Goal: Contribute content: Contribute content

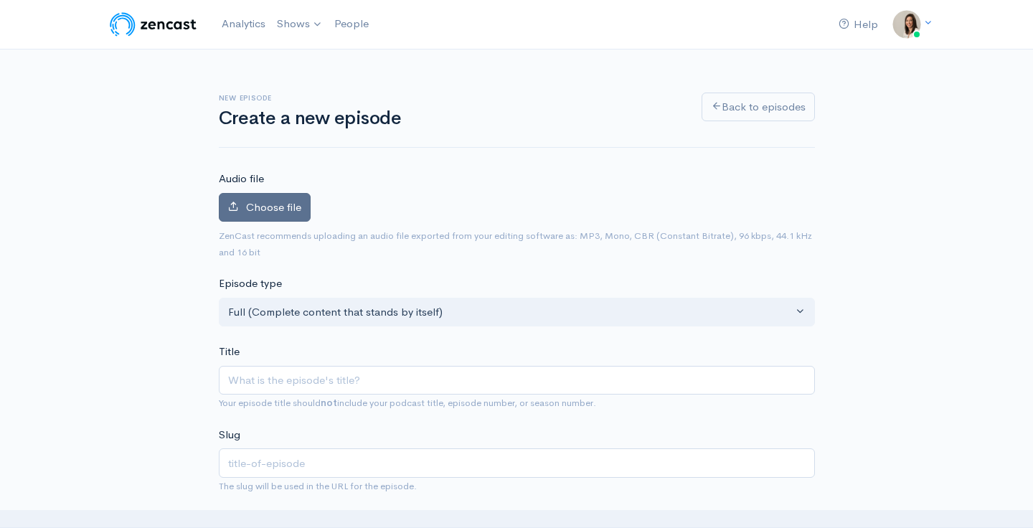
click at [277, 214] on label "Choose file" at bounding box center [265, 207] width 92 height 29
click at [0, 0] on input "Choose file" at bounding box center [0, 0] width 0 height 0
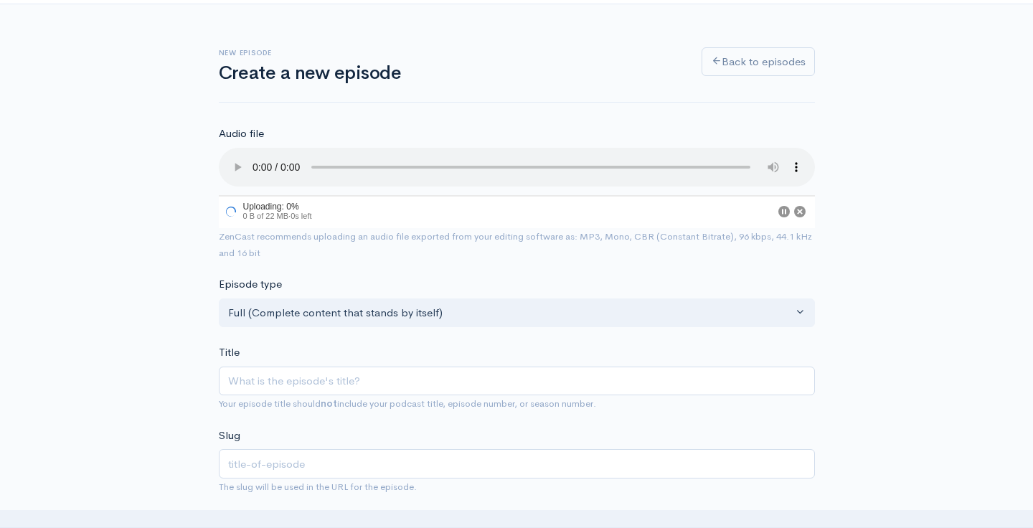
scroll to position [60, 0]
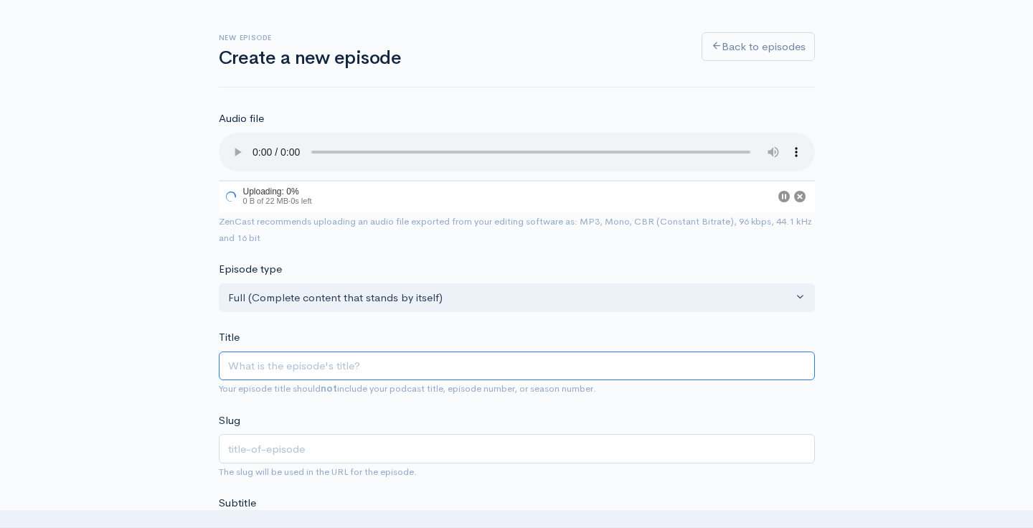
click at [281, 351] on input "Title" at bounding box center [517, 365] width 596 height 29
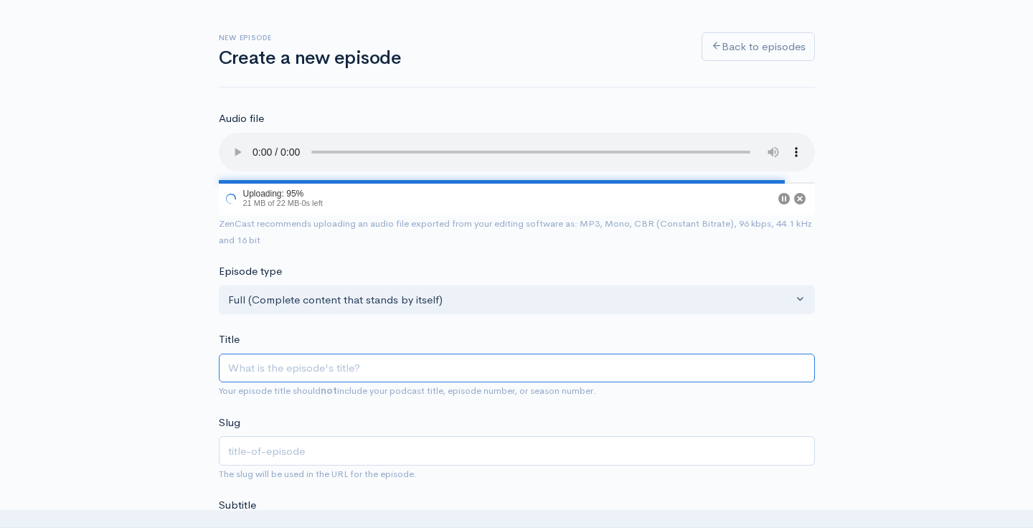
type input "H"
type input "h"
type input "He"
type input "he"
type input "Hea"
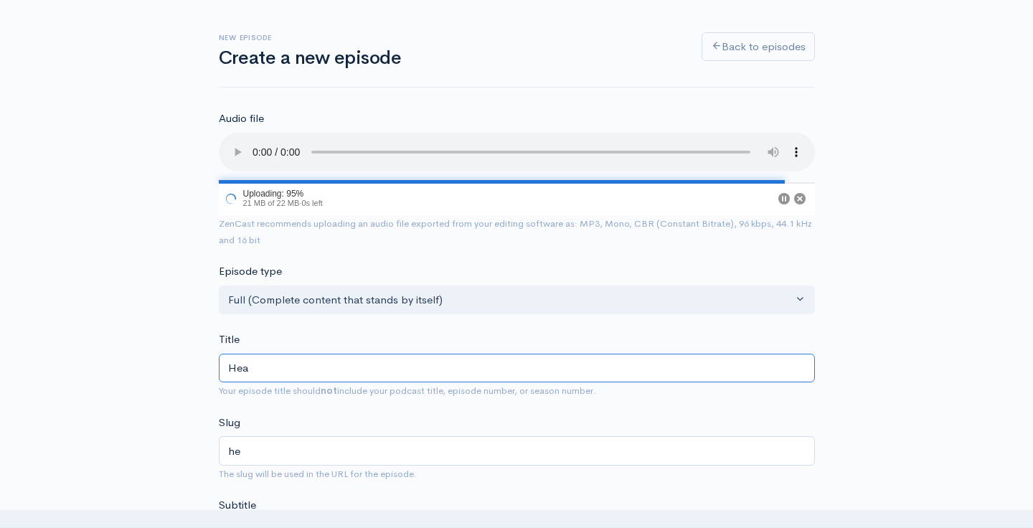
type input "hea"
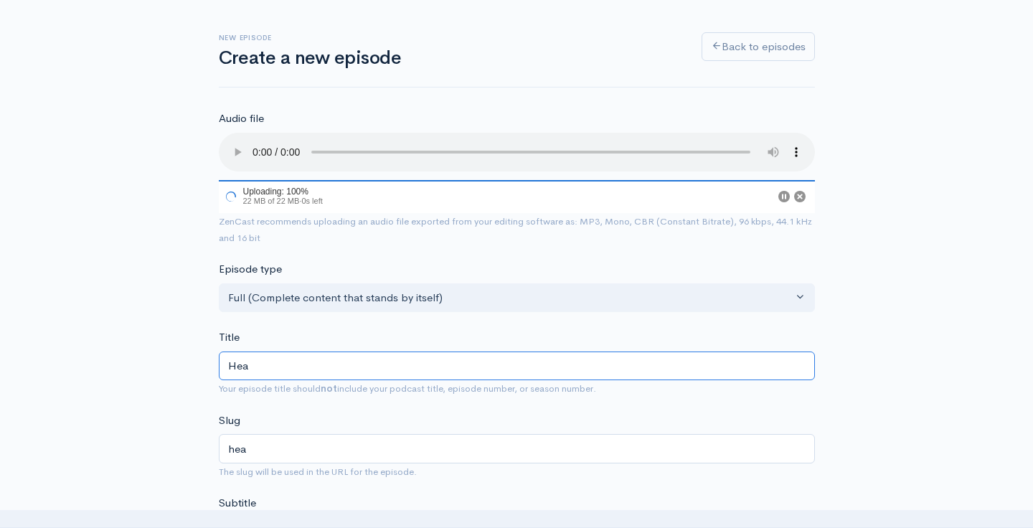
type input "Heav"
type input "heav"
type input "Heavy"
type input "heavy"
type input "Heavy E"
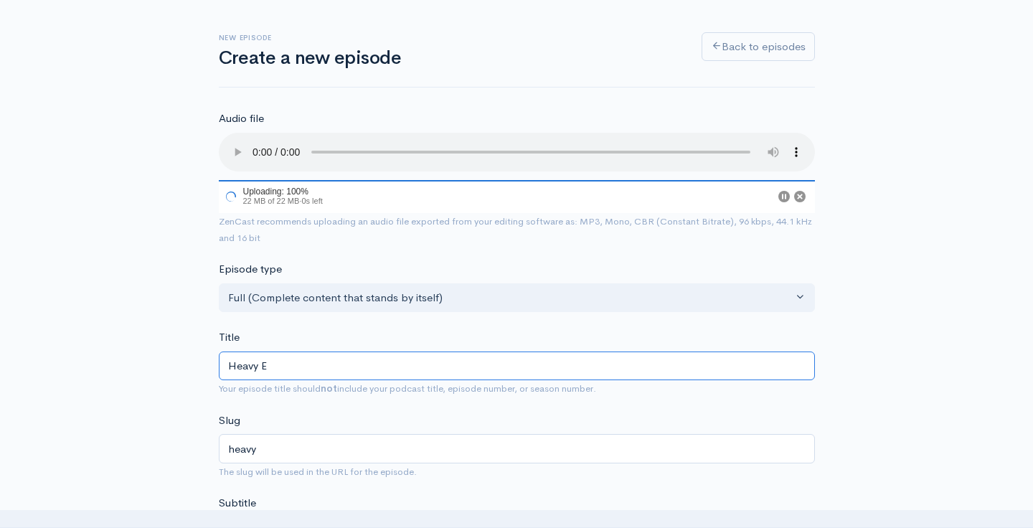
type input "heavy-e"
type input "Heavy Eq"
type input "heavy-eq"
type input "Heavy Equ"
type input "heavy-equ"
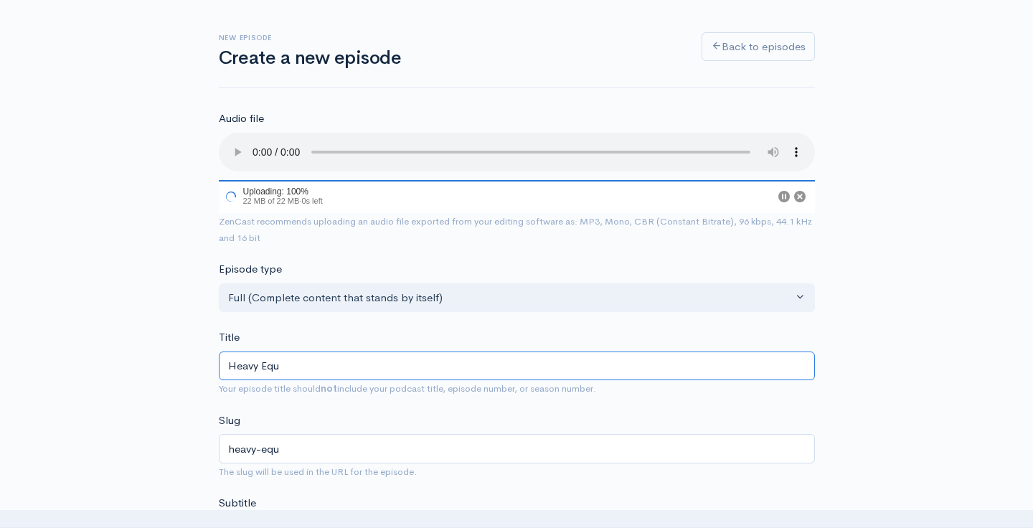
type input "Heavy Equo"
type input "heavy-equo"
type input "Heavy Equ"
type input "heavy-equ"
type input "Heavy Equi"
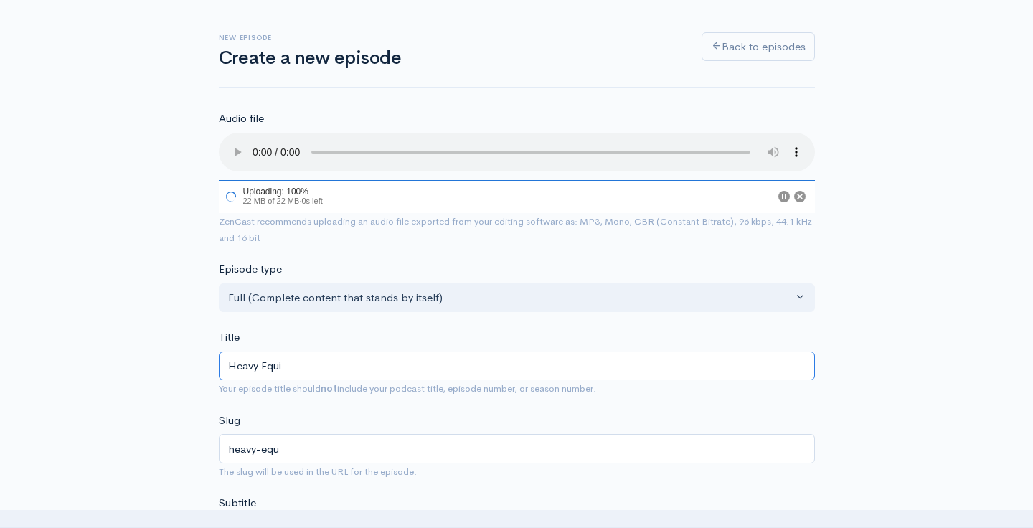
type input "heavy-equi"
type input "Heavy Equip"
type input "heavy-equip"
type input "Heavy Equipm"
type input "heavy-equipm"
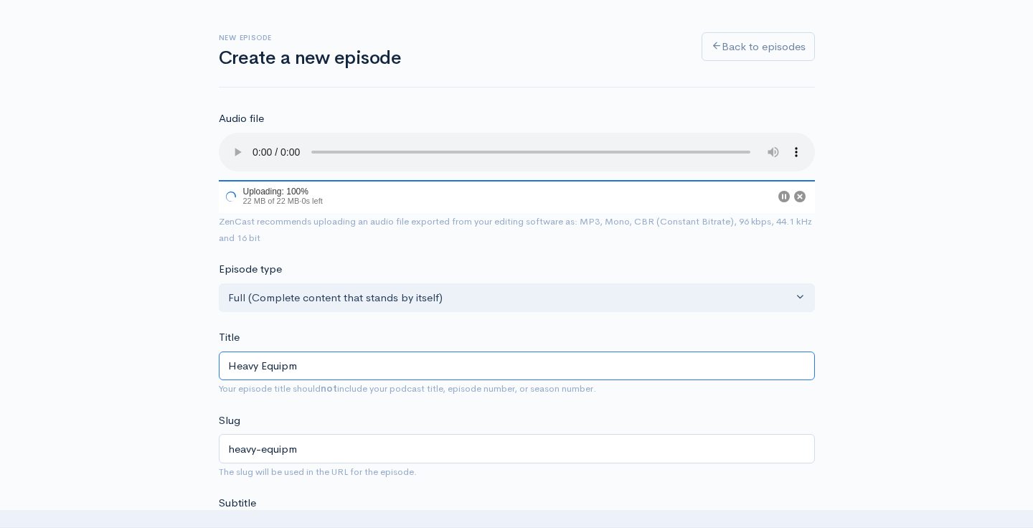
type input "Heavy Equipme"
type input "heavy-equipme"
type input "Heavy Equipmen"
type input "heavy-equipmen"
type input "Heavy Equipment"
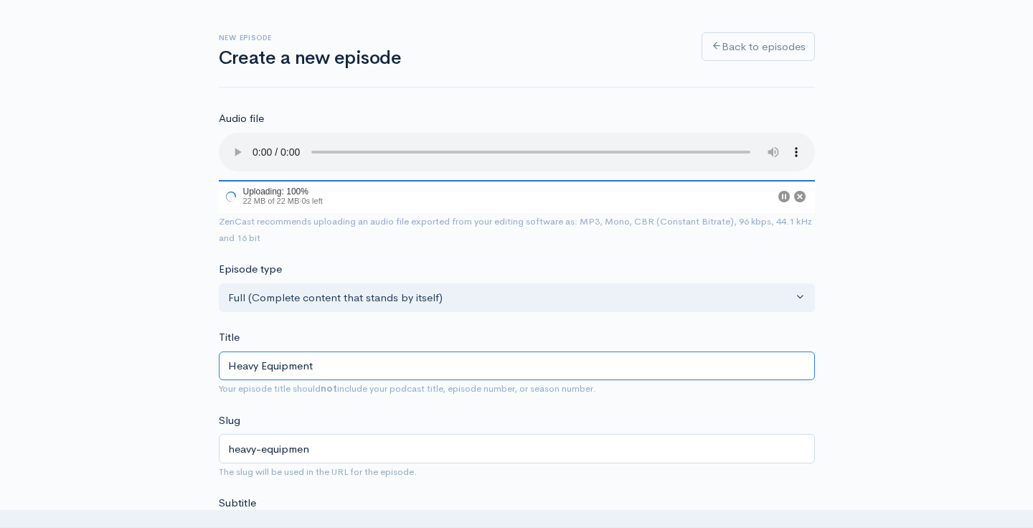
type input "heavy-equipment"
type input "Heavy Equipment O"
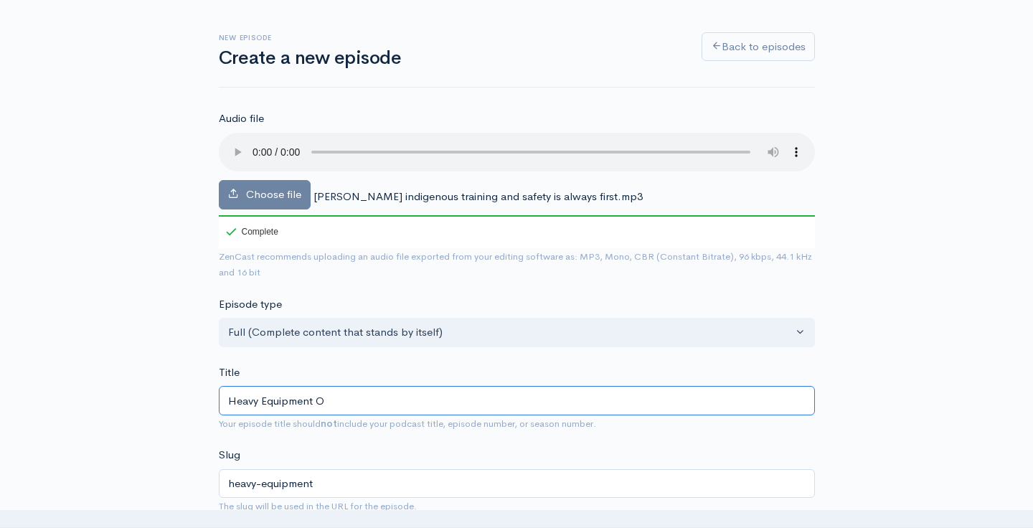
type input "heavy-equipment-o"
type input "Heavy Equipment Op"
type input "heavy-equipment-op"
type input "Heavy Equipment Oper"
type input "heavy-equipment-oper"
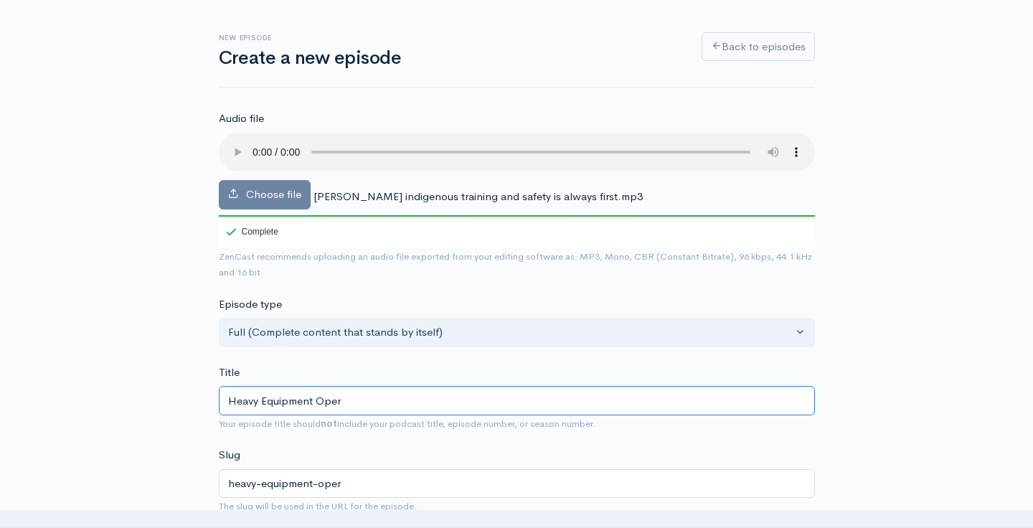
type input "Heavy Equipment Opera"
type input "heavy-equipment-opera"
type input "Heavy Equipment Operat"
type input "heavy-equipment-operat"
type input "Heavy Equipment Operato"
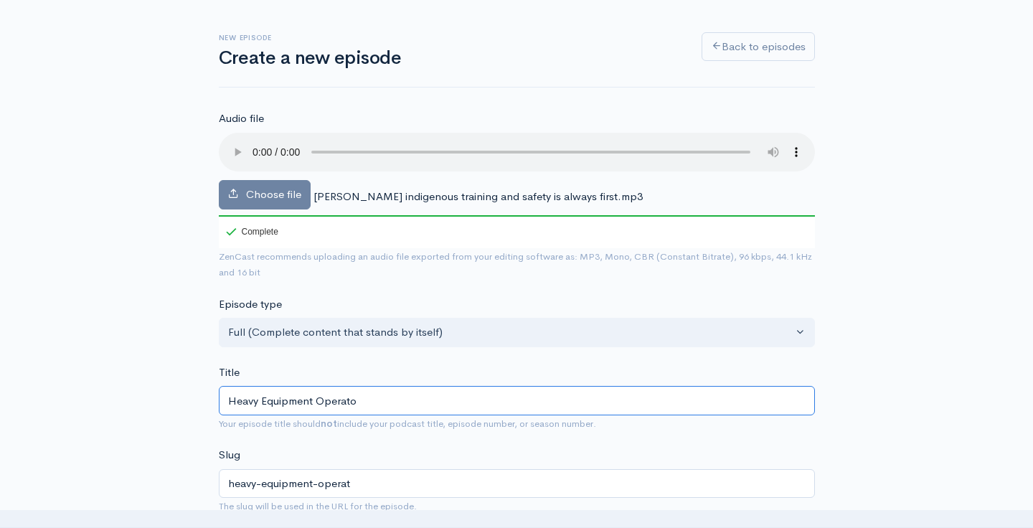
type input "heavy-equipment-operato"
type input "Heavy Equipment Operator"
type input "heavy-equipment-operator"
type input "Heavy Equipment Operator, I"
type input "heavy-equipment-operator-i"
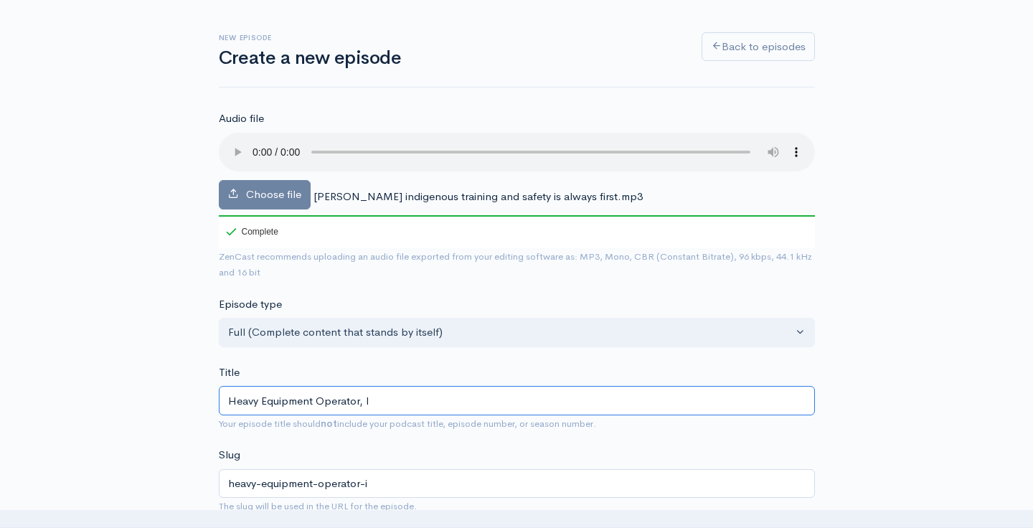
type input "Heavy Equipment Operator,"
type input "heavy-equipment-operator"
type input "Heavy Equipment Operator, T"
type input "heavy-equipment-operator-t"
type input "Heavy Equipment Operator, Tr"
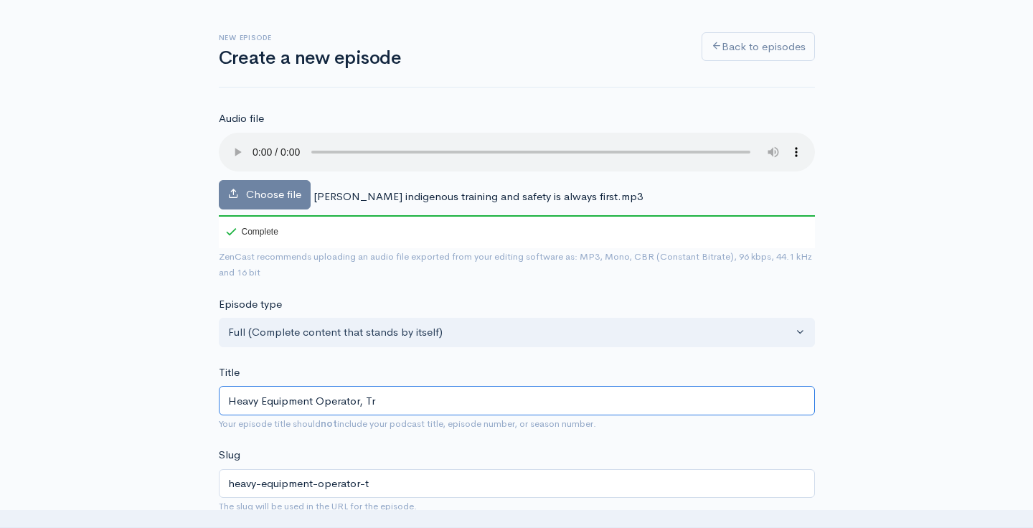
type input "heavy-equipment-operator-tr"
type input "Heavy Equipment Operator, Tra"
type input "heavy-equipment-operator-tra"
type input "Heavy Equipment Operator, Trai"
type input "heavy-equipment-operator-trai"
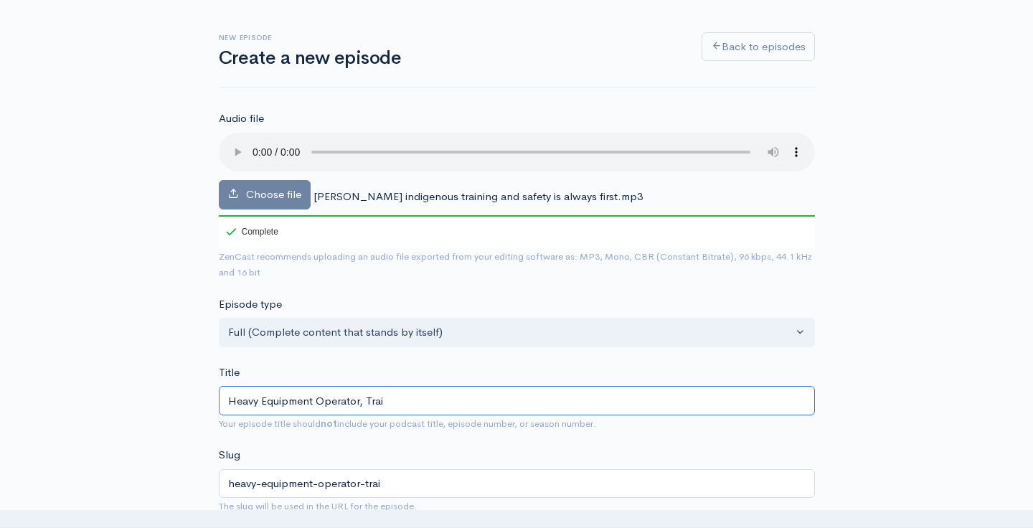
type input "Heavy Equipment Operator, Train"
type input "heavy-equipment-operator-train"
type input "Heavy Equipment Operator, Trainin"
type input "heavy-equipment-operator-trainin"
type input "Heavy Equipment Operator, Training"
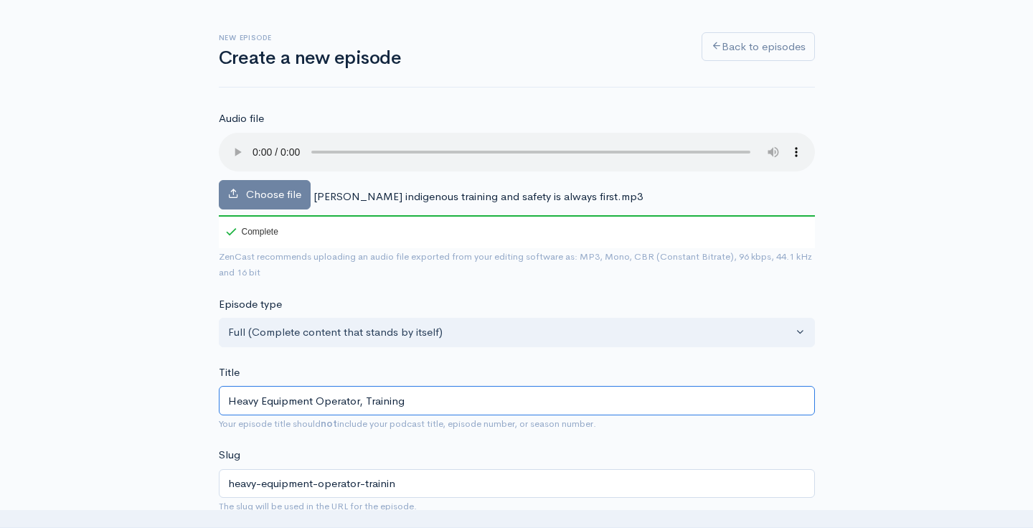
type input "heavy-equipment-operator-training"
type input "Heavy Equipment Operator, Training I"
type input "heavy-equipment-operator-training-i"
type input "Heavy Equipment Operator, Training In"
type input "heavy-equipment-operator-training-in"
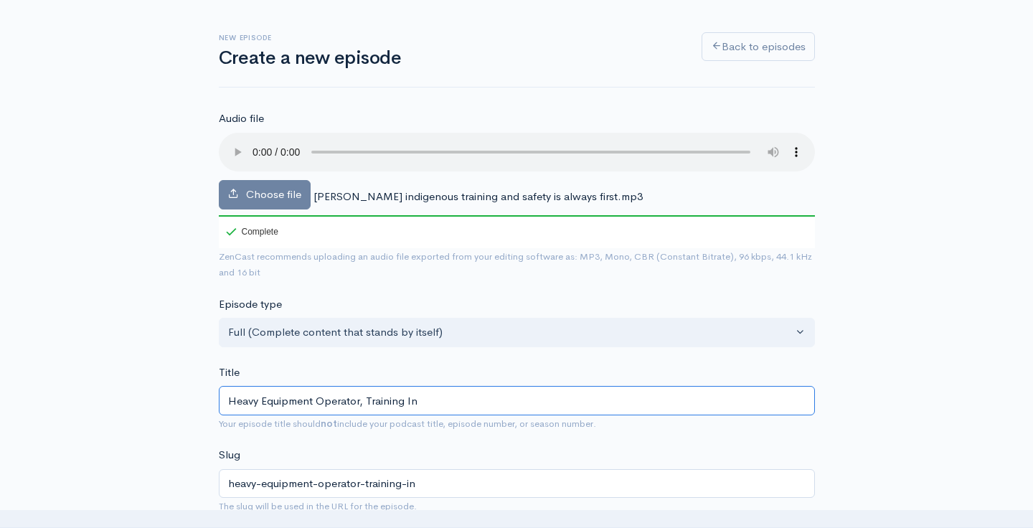
type input "Heavy Equipment Operator, Training Ins"
type input "heavy-equipment-operator-training-ins"
type input "Heavy Equipment Operator, Training Instr"
type input "heavy-equipment-operator-training-instr"
type input "Heavy Equipment Operator, Training Instru"
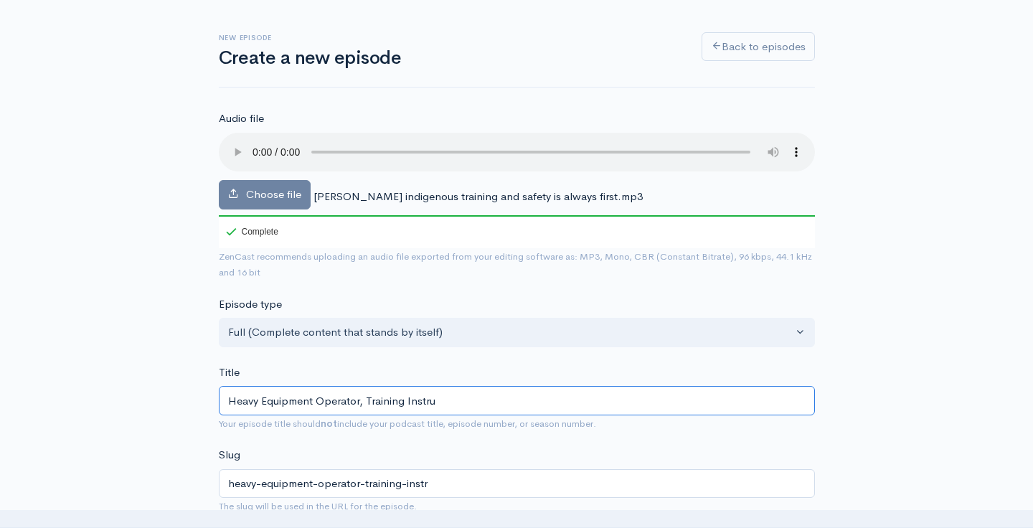
type input "heavy-equipment-operator-training-instru"
type input "Heavy Equipment Operator, Training Instruc"
type input "heavy-equipment-operator-training-instruc"
type input "Heavy Equipment Operator, Training Instruct"
type input "heavy-equipment-operator-training-instruct"
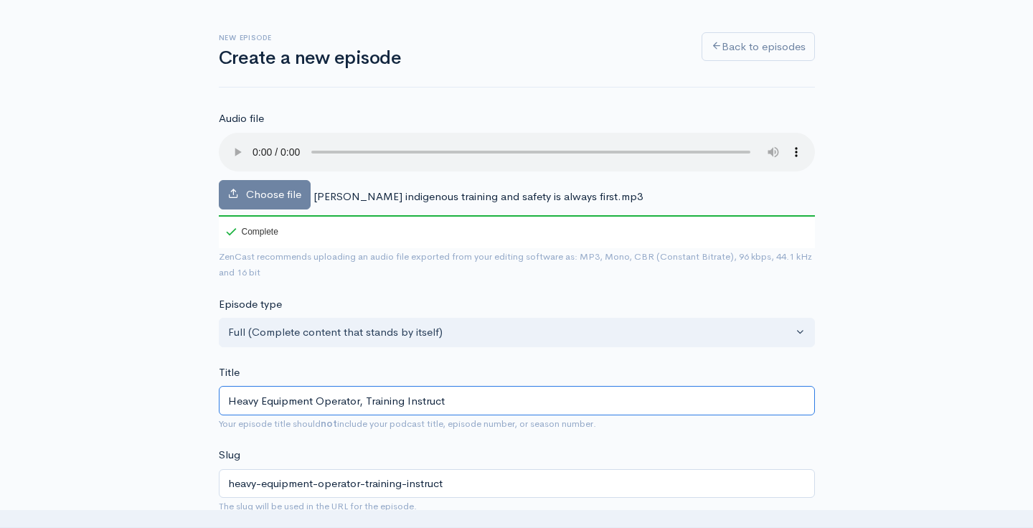
type input "Heavy Equipment Operator, Training Instructo"
type input "heavy-equipment-operator-training-instructo"
type input "Heavy Equipment Operator, Training Instructor"
type input "heavy-equipment-operator-training-instructor"
type input "Heavy Equipment Operator, Training Instructor, a"
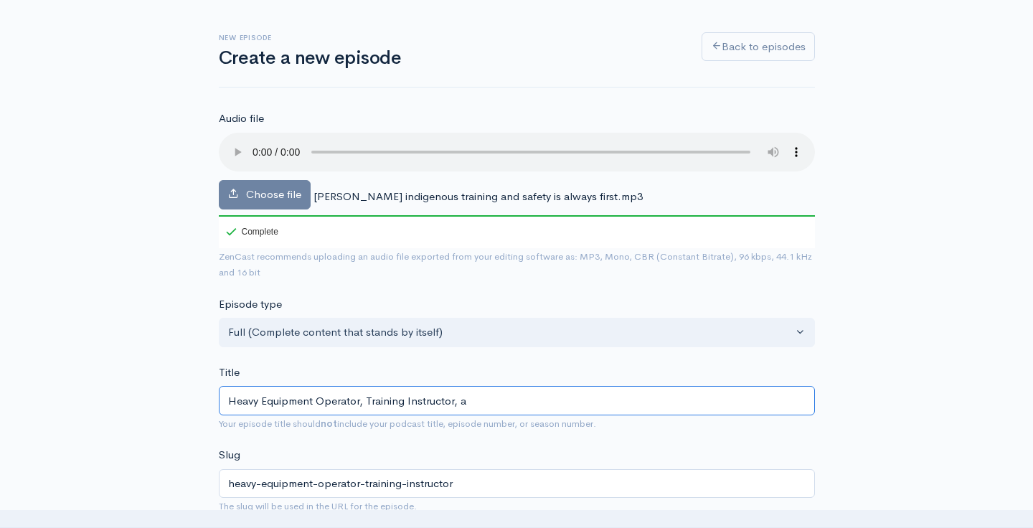
type input "heavy-equipment-operator-training-instructor-a"
type input "Heavy Equipment Operator, Training Instructor, and"
type input "heavy-equipment-operator-training-instructor-and"
type input "Heavy Equipment Operator, Training Instructor, and S"
type input "heavy-equipment-operator-training-instructor-and-s"
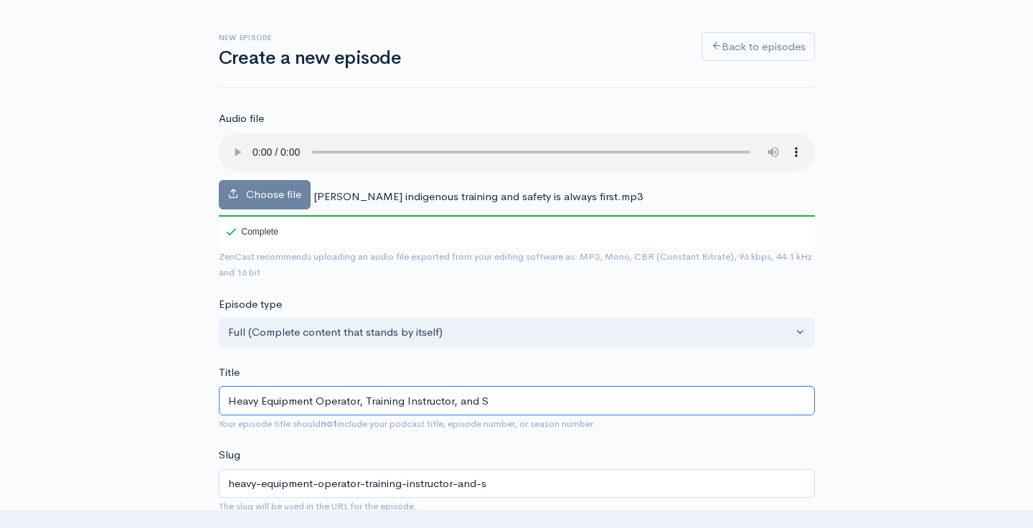
type input "Heavy Equipment Operator, Training Instructor, and Sa"
type input "heavy-equipment-operator-training-instructor-and-sa"
type input "Heavy Equipment Operator, Training Instructor, and Safe"
type input "heavy-equipment-operator-training-instructor-and-safe"
type input "Heavy Equipment Operator, Training Instructor, and Safet"
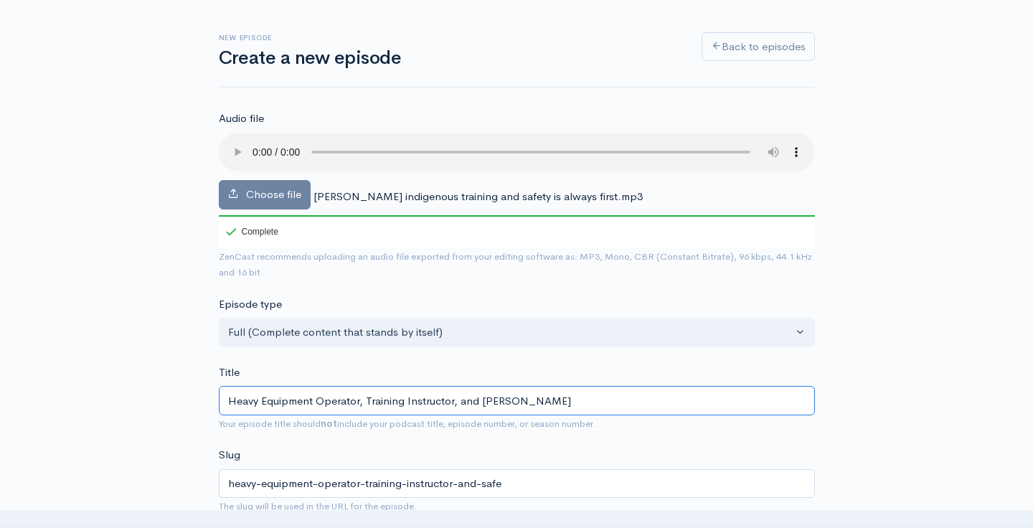
type input "heavy-equipment-operator-training-instructor-and-safet"
type input "Heavy Equipment Operator, Training Instructor, and Safety"
type input "heavy-equipment-operator-training-instructor-and-safety"
type input "Heavy Equipment Operator, Training Instructor, and Safety A"
type input "heavy-equipment-operator-training-instructor-and-safety-a"
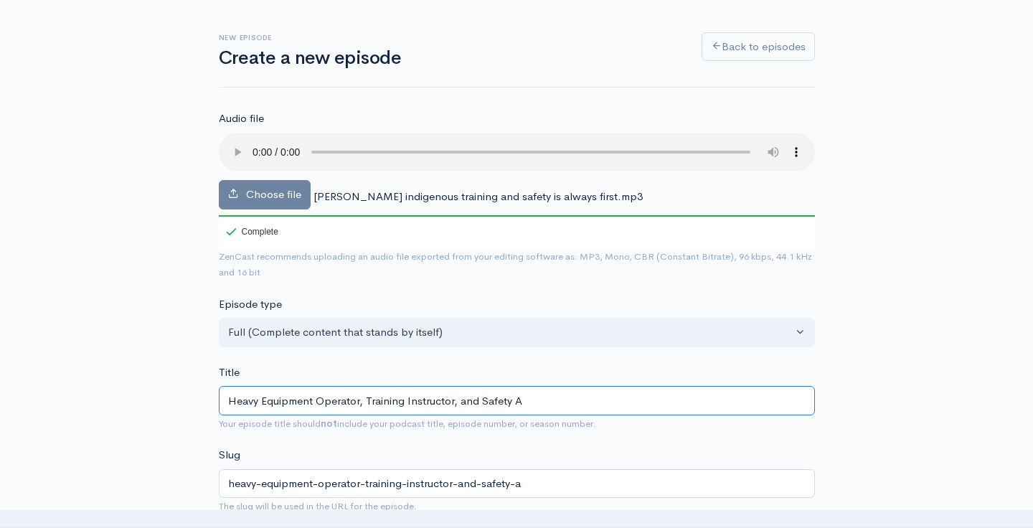
type input "Heavy Equipment Operator, Training Instructor, and Safety Av"
type input "heavy-equipment-operator-training-instructor-and-safety-av"
type input "Heavy Equipment Operator, Training Instructor, and Safety Avc"
type input "heavy-equipment-operator-training-instructor-and-safety-avc"
type input "Heavy Equipment Operator, Training Instructor, and Safety Avco"
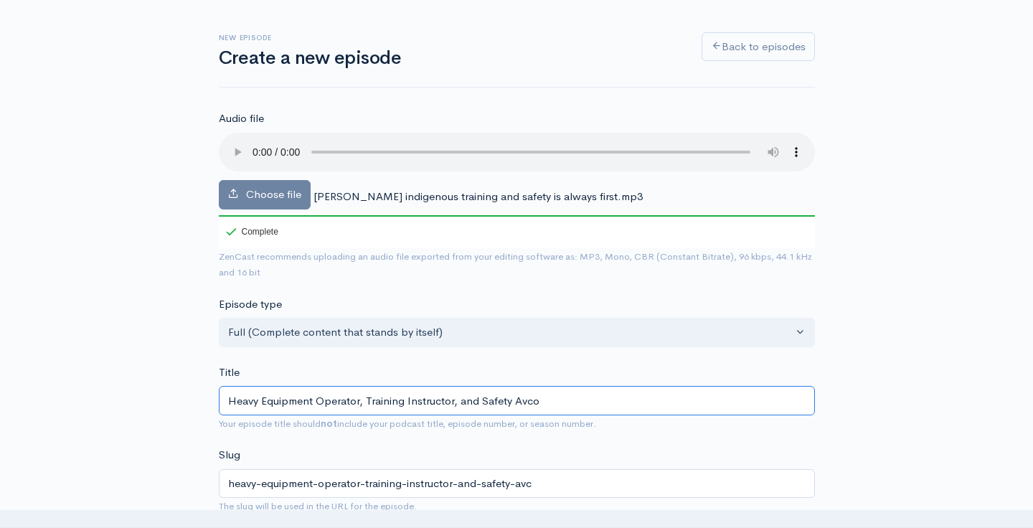
type input "heavy-equipment-operator-training-instructor-and-safety-avco"
type input "Heavy Equipment Operator, Training Instructor, and Safety Avc"
type input "heavy-equipment-operator-training-instructor-and-safety-avc"
type input "Heavy Equipment Operator, Training Instructor, and Safety Av"
type input "heavy-equipment-operator-training-instructor-and-safety-av"
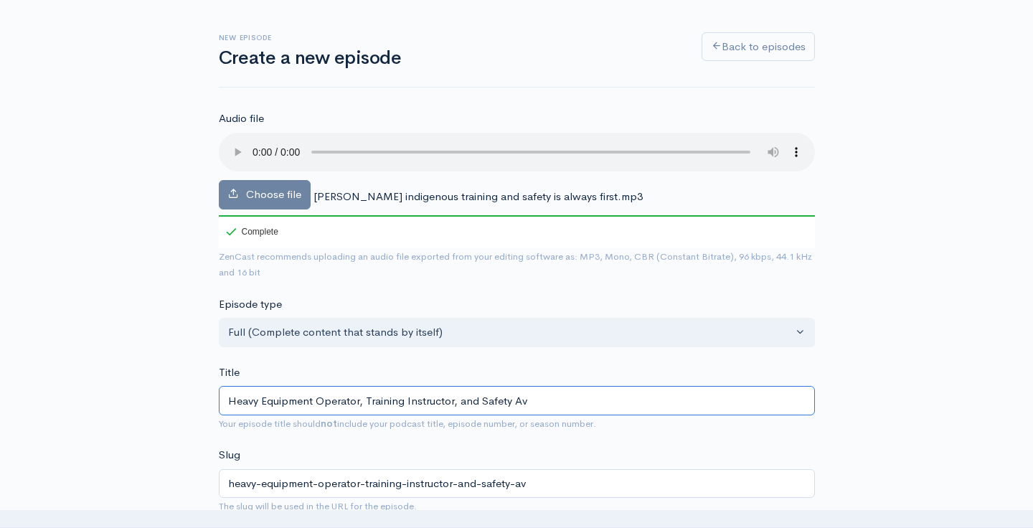
type input "Heavy Equipment Operator, Training Instructor, and Safety A"
type input "heavy-equipment-operator-training-instructor-and-safety-a"
type input "Heavy Equipment Operator, Training Instructor, and Safety Ad"
type input "heavy-equipment-operator-training-instructor-and-safety-ad"
type input "Heavy Equipment Operator, Training Instructor, and Safety Advo"
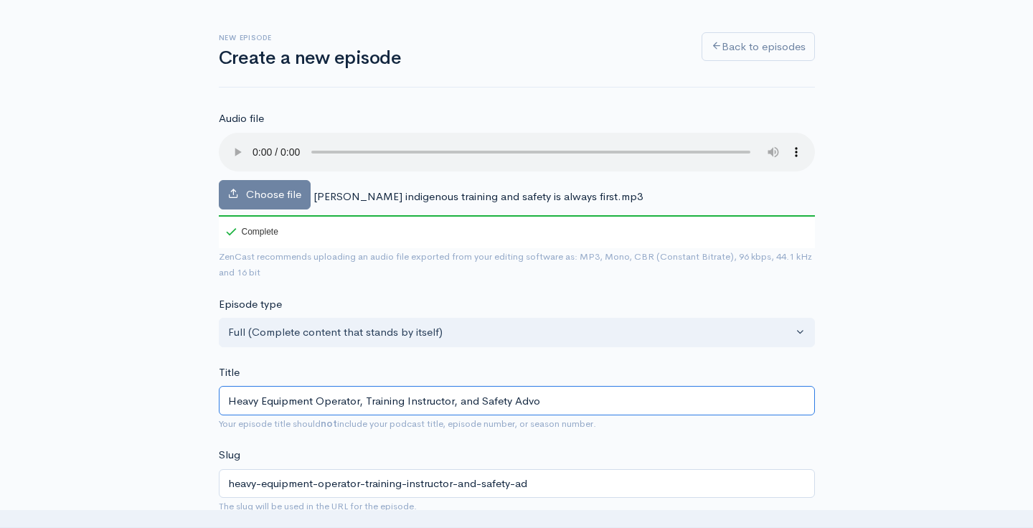
type input "heavy-equipment-operator-training-instructor-and-safety-advo"
type input "Heavy Equipment Operator, Training Instructor, and Safety Advoca"
type input "heavy-equipment-operator-training-instructor-and-safety-advoca"
type input "Heavy Equipment Operator, Training Instructor, and Safety Advocate"
type input "heavy-equipment-operator-training-instructor-and-safety-advocate"
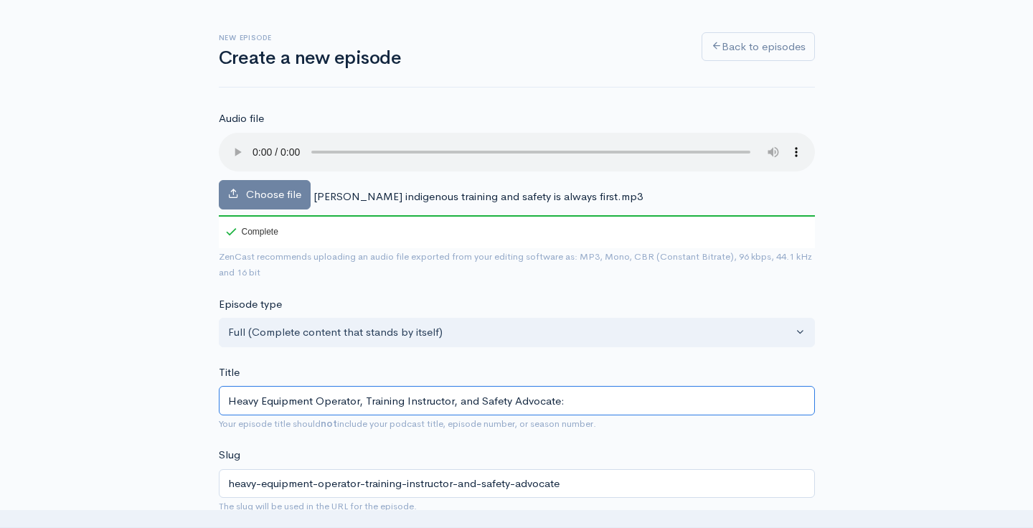
type input "Heavy Equipment Operator, Training Instructor, and Safety Advocate: R"
type input "heavy-equipment-operator-training-instructor-and-safety-advocate-r"
type input "Heavy Equipment Operator, Training Instructor, and Safety Advocate: Ru"
type input "heavy-equipment-operator-training-instructor-and-safety-advocate-ru"
type input "Heavy Equipment Operator, Training Instructor, and Safety Advocate: Rus"
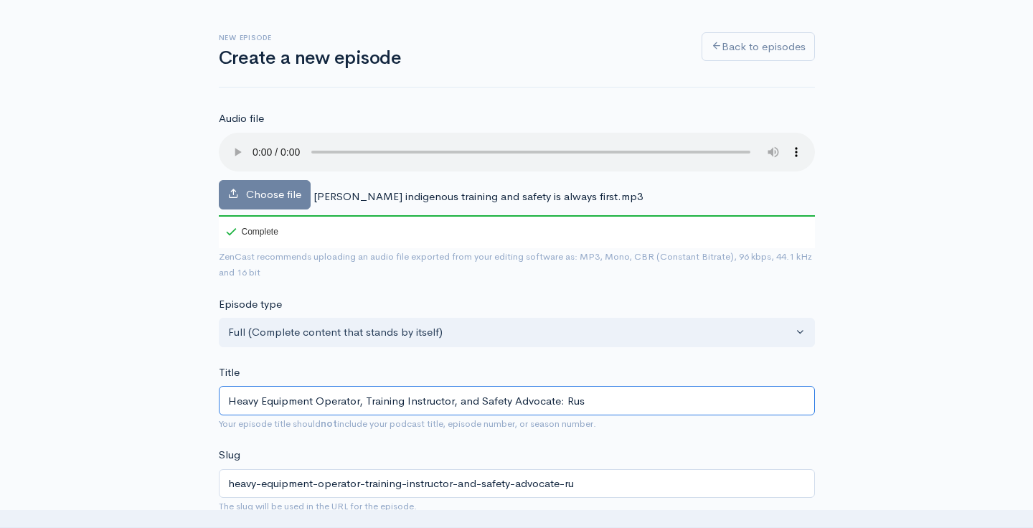
type input "heavy-equipment-operator-training-instructor-and-safety-advocate-rus"
type input "Heavy Equipment Operator, Training Instructor, and Safety Advocate: Russ"
type input "heavy-equipment-operator-training-instructor-and-safety-advocate-russ"
type input "Heavy Equipment Operator, Training Instructor, and Safety Advocate: Rus"
type input "heavy-equipment-operator-training-instructor-and-safety-advocate-rus"
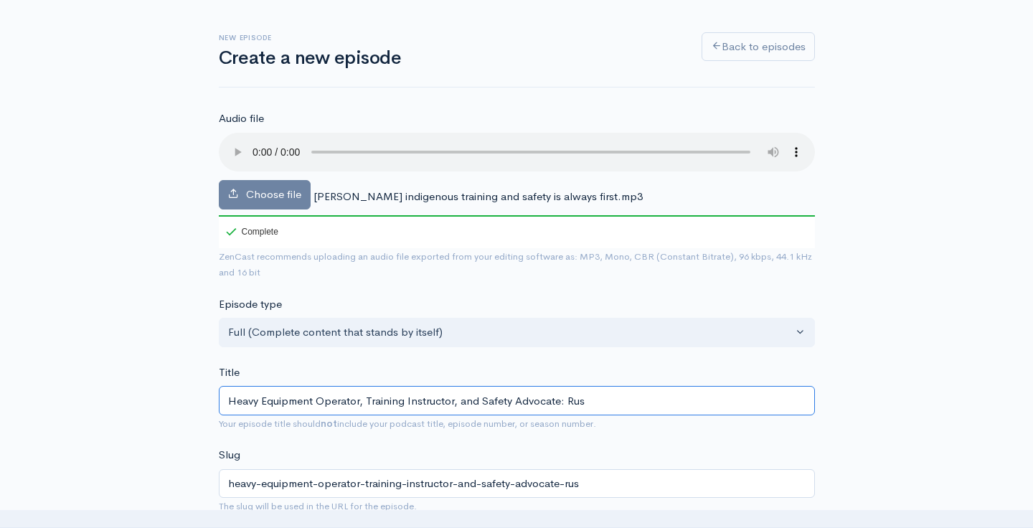
type input "Heavy Equipment Operator, Training Instructor, and Safety Advocate: Ru"
type input "heavy-equipment-operator-training-instructor-and-safety-advocate-ru"
type input "Heavy Equipment Operator, Training Instructor, and Safety Advocate: R"
type input "heavy-equipment-operator-training-instructor-and-safety-advocate-r"
type input "Heavy Equipment Operator, Training Instructor, and Safety Advocate: Ru"
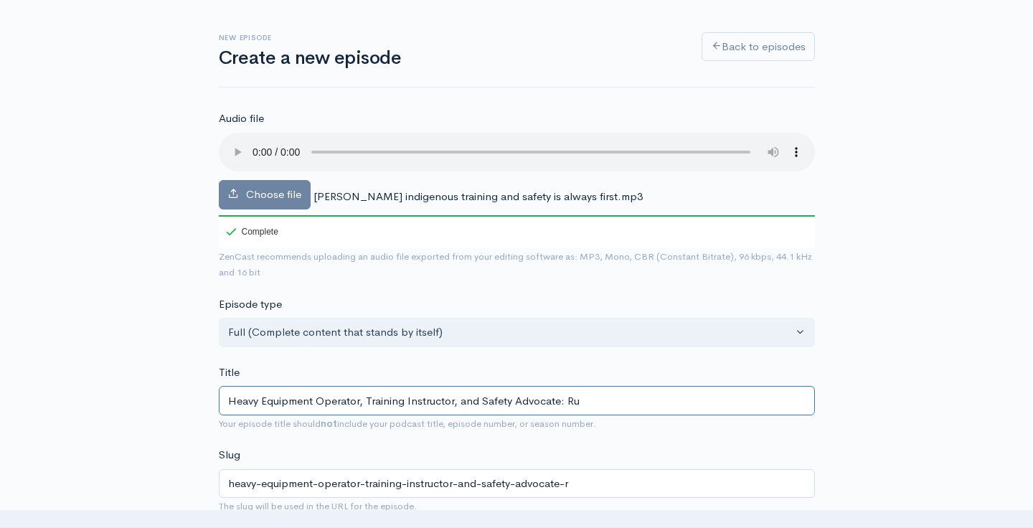
type input "heavy-equipment-operator-training-instructor-and-safety-advocate-ru"
type input "Heavy Equipment Operator, Training Instructor, and Safety Advocate: Rus"
type input "heavy-equipment-operator-training-instructor-and-safety-advocate-rus"
type input "Heavy Equipment Operator, Training Instructor, and Safety Advocate: Russ"
type input "heavy-equipment-operator-training-instructor-and-safety-advocate-russ"
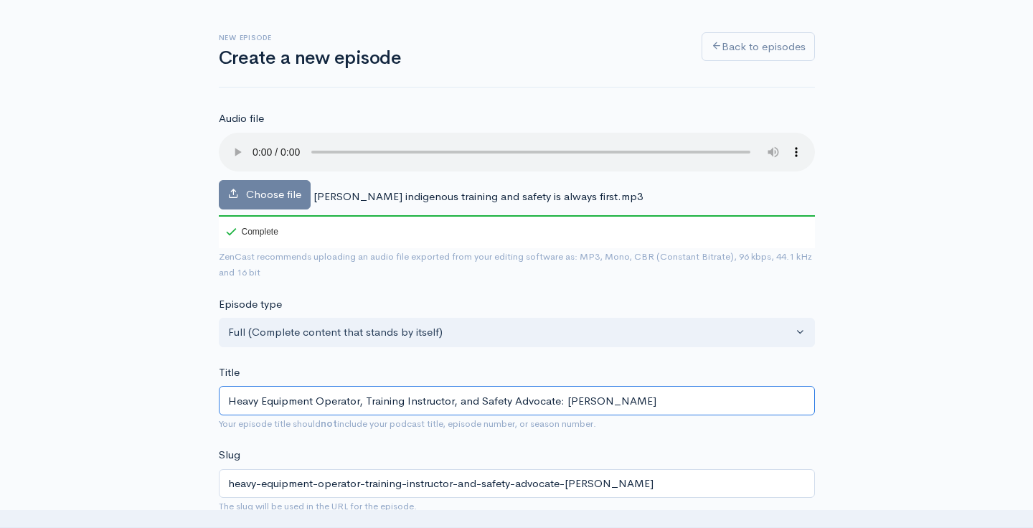
type input "Heavy Equipment Operator, Training Instructor, and Safety Advocate: Russe"
type input "heavy-equipment-operator-training-instructor-and-safety-advocate-russe"
type input "Heavy Equipment Operator, Training Instructor, and Safety Advocate: Russee"
type input "heavy-equipment-operator-training-instructor-and-safety-advocate-russee"
type input "Heavy Equipment Operator, Training Instructor, and Safety Advocate: Russeel"
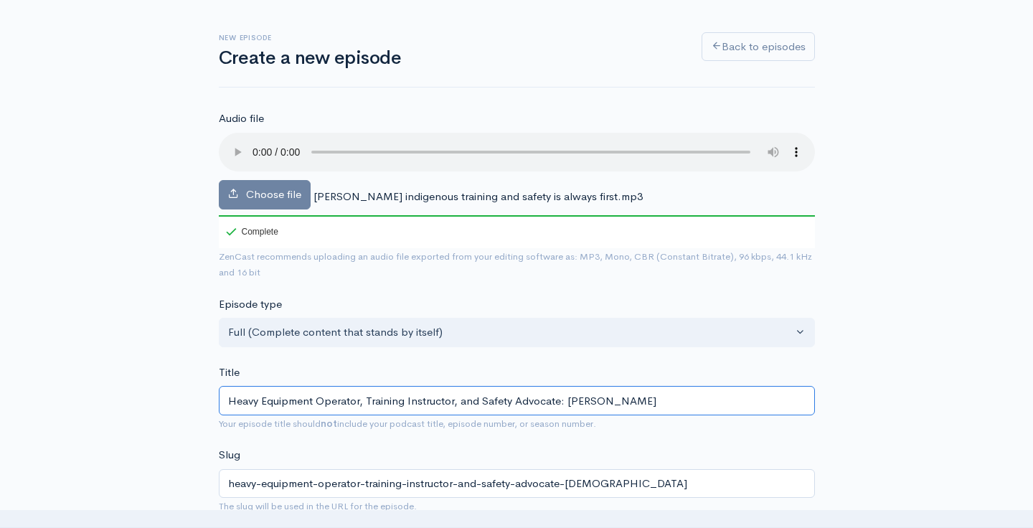
type input "heavy-equipment-operator-training-instructor-and-safety-advocate-russeel"
type input "Heavy Equipment Operator, Training Instructor, and Safety Advocate: Russeell"
type input "heavy-equipment-operator-training-instructor-and-safety-advocate-russeell"
type input "Heavy Equipment Operator, Training Instructor, and Safety Advocate: Russeel"
type input "heavy-equipment-operator-training-instructor-and-safety-advocate-russeel"
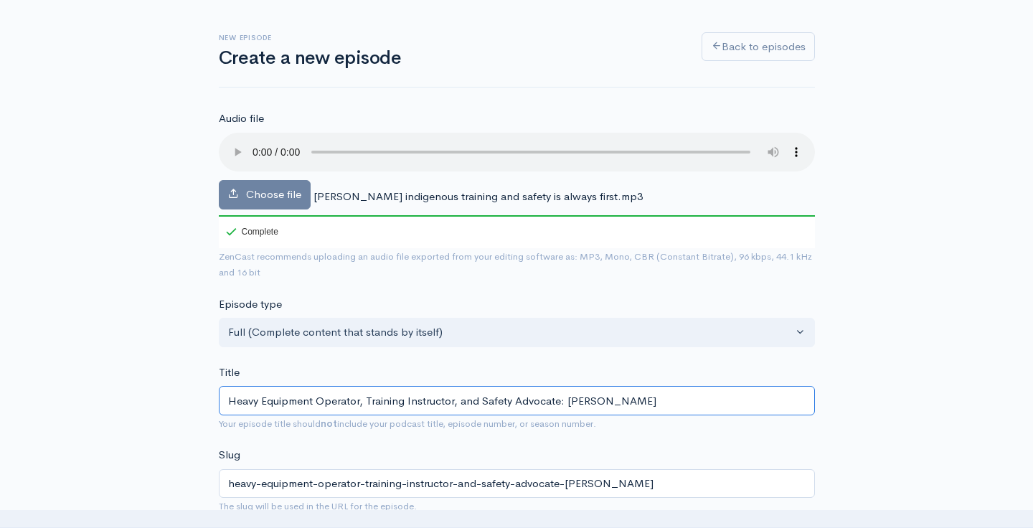
type input "Heavy Equipment Operator, Training Instructor, and Safety Advocate: Russee"
type input "heavy-equipment-operator-training-instructor-and-safety-advocate-russee"
type input "Heavy Equipment Operator, Training Instructor, and Safety Advocate: Russe"
type input "heavy-equipment-operator-training-instructor-and-safety-advocate-russe"
type input "Heavy Equipment Operator, Training Instructor, and Safety Advocate: Russel"
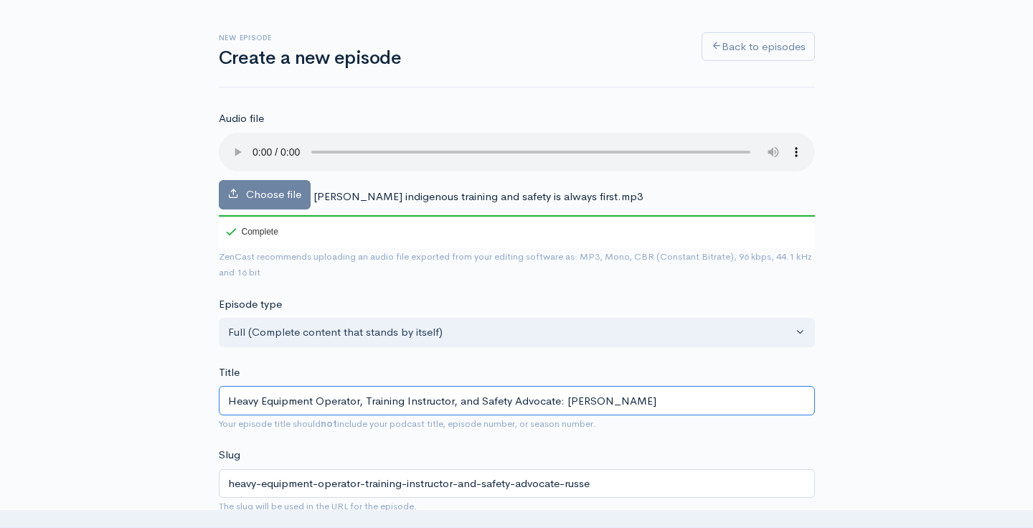
type input "heavy-equipment-operator-training-instructor-and-safety-advocate-russel"
type input "Heavy Equipment Operator, Training Instructor, and Safety Advocate: Russell"
type input "heavy-equipment-operator-training-instructor-and-safety-advocate-russell"
type input "Heavy Equipment Operator, Training Instructor, and Safety Advocate: Russell R"
type input "heavy-equipment-operator-training-instructor-and-safety-advocate-russell-r"
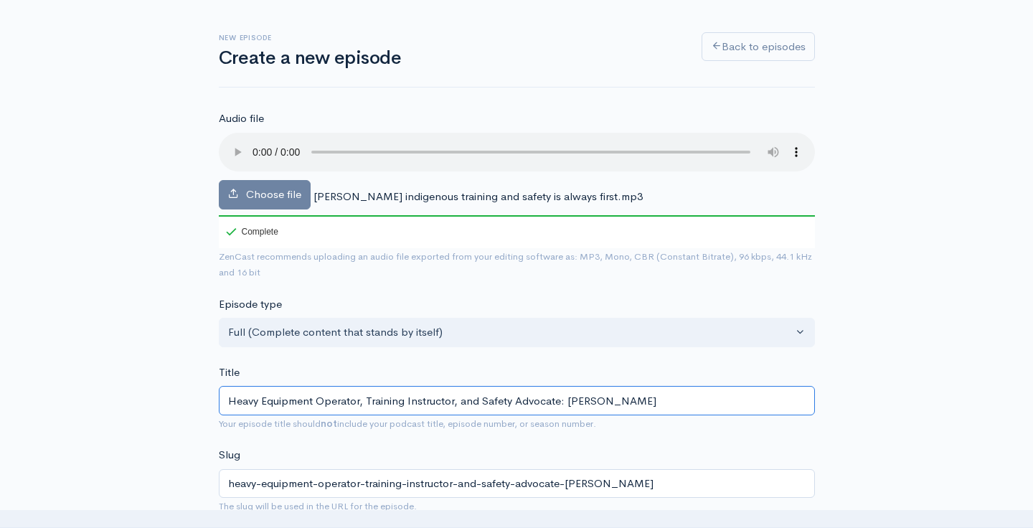
type input "Heavy Equipment Operator, Training Instructor, and Safety Advocate: Russell Ra"
type input "heavy-equipment-operator-training-instructor-and-safety-advocate-russell-ra"
type input "Heavy Equipment Operator, Training Instructor, and Safety Advocate: Russell Rave"
type input "heavy-equipment-operator-training-instructor-and-safety-advocate-russell-rave"
type input "Heavy Equipment Operator, Training Instructor, and Safety Advocate: Russell Rav…"
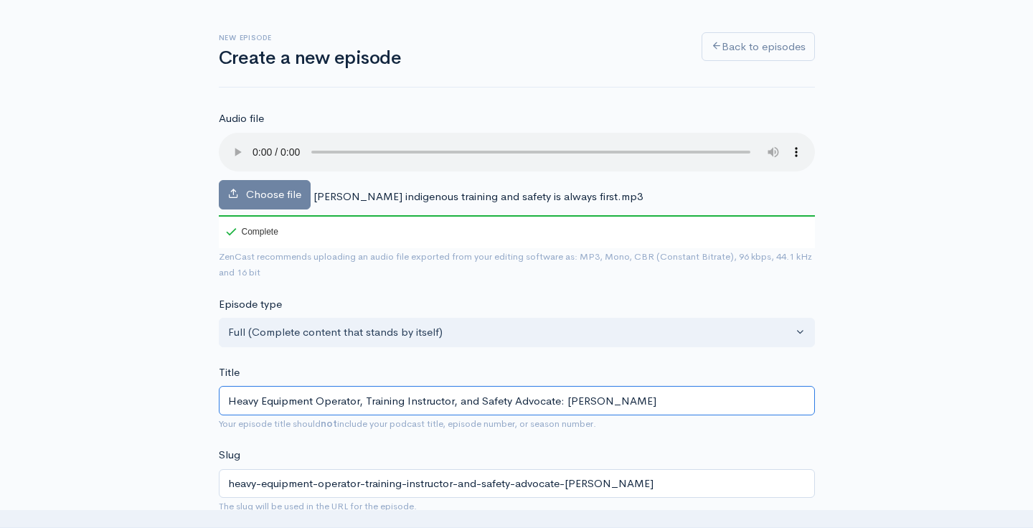
type input "heavy-equipment-operator-training-instructor-and-safety-advocate-russell-raven"
type input "Heavy Equipment Operator, Training Instructor, and Safety Advocate: Russell Rav…"
type input "heavy-equipment-operator-training-instructor-and-safety-advocate-russell-raven-s"
type input "Heavy Equipment Operator, Training Instructor, and Safety Advocate: Russell Rav…"
type input "heavy-equipment-operator-training-instructor-and-safety-advocate-russell-raven-…"
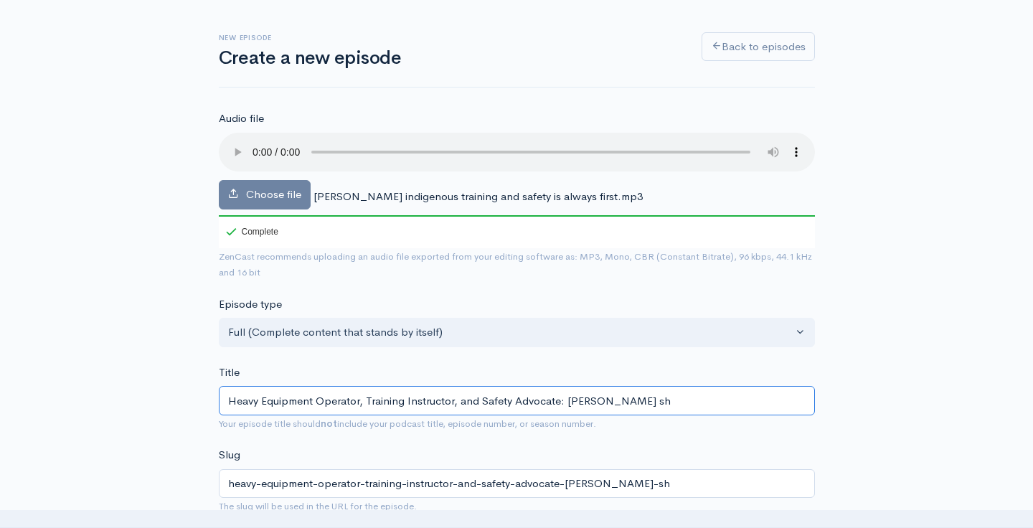
type input "Heavy Equipment Operator, Training Instructor, and Safety Advocate: Russell Rav…"
type input "heavy-equipment-operator-training-instructor-and-safety-advocate-russell-raven-…"
type input "Heavy Equipment Operator, Training Instructor, and Safety Advocate: Russell Rav…"
type input "heavy-equipment-operator-training-instructor-and-safety-advocate-russell-raven-…"
type input "Heavy Equipment Operator, Training Instructor, and Safety Advocate: Russell Rav…"
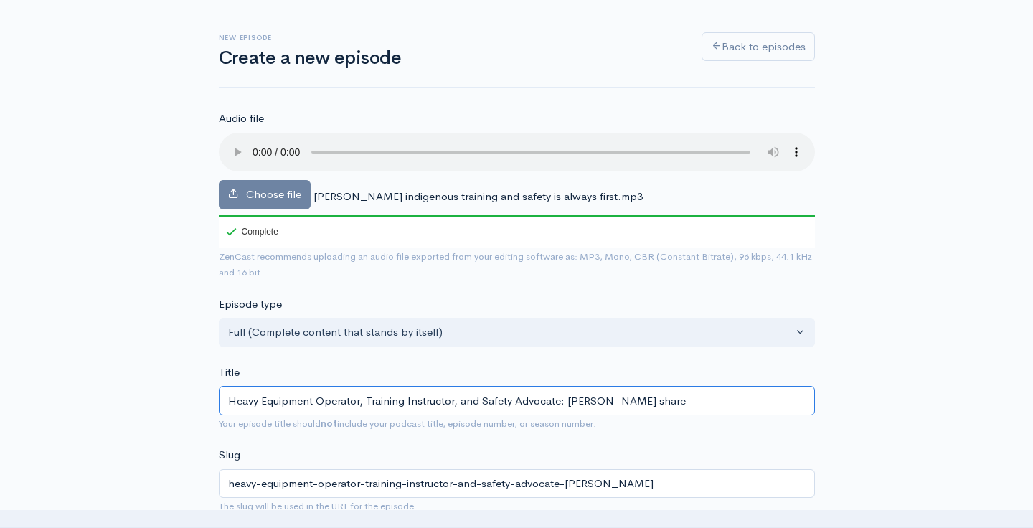
type input "heavy-equipment-operator-training-instructor-and-safety-advocate-russell-raven-…"
type input "Heavy Equipment Operator, Training Instructor, and Safety Advocate: Russell Rav…"
type input "heavy-equipment-operator-training-instructor-and-safety-advocate-russell-raven-…"
type input "Heavy Equipment Operator, Training Instructor, and Safety Advocate: Russell Rav…"
type input "heavy-equipment-operator-training-instructor-and-safety-advocate-russell-raven-…"
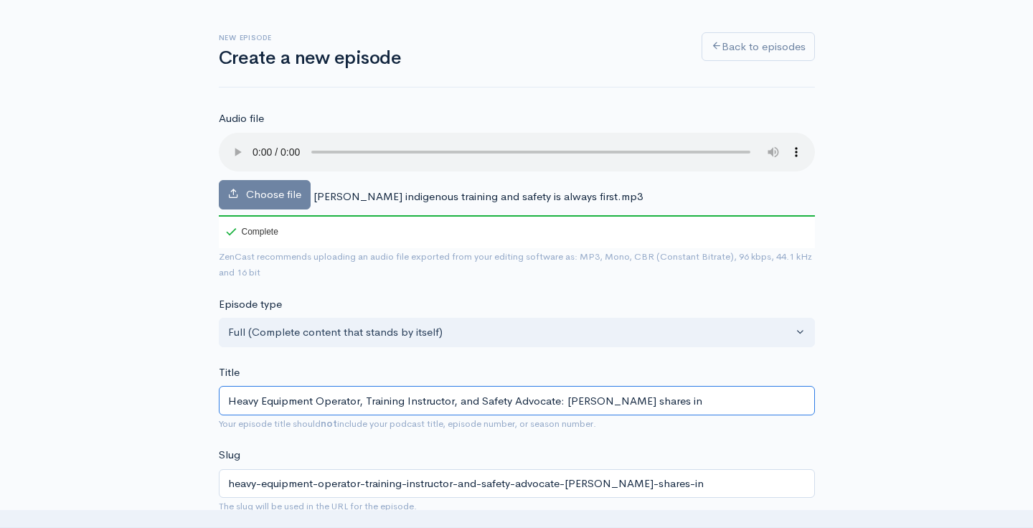
type input "Heavy Equipment Operator, Training Instructor, and Safety Advocate: Russell Rav…"
type input "heavy-equipment-operator-training-instructor-and-safety-advocate-russell-raven-…"
type input "Heavy Equipment Operator, Training Instructor, and Safety Advocate: Russell Rav…"
type input "heavy-equipment-operator-training-instructor-and-safety-advocate-russell-raven-…"
type input "Heavy Equipment Operator, Training Instructor, and Safety Advocate: Russell Rav…"
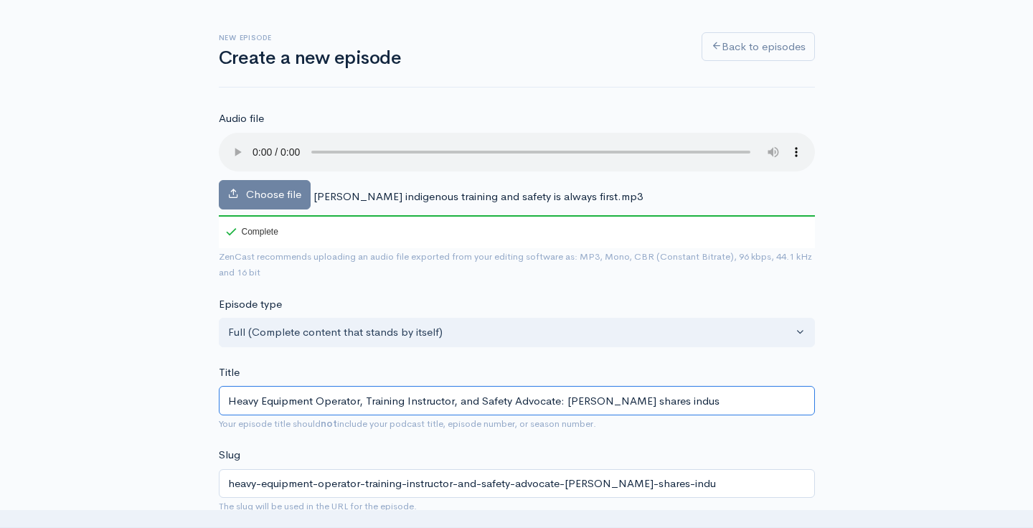
type input "heavy-equipment-operator-training-instructor-and-safety-advocate-russell-raven-…"
type input "Heavy Equipment Operator, Training Instructor, and Safety Advocate: Russell Rav…"
type input "heavy-equipment-operator-training-instructor-and-safety-advocate-russell-raven-…"
type input "Heavy Equipment Operator, Training Instructor, and Safety Advocate: Russell Rav…"
type input "heavy-equipment-operator-training-instructor-and-safety-advocate-russell-raven-…"
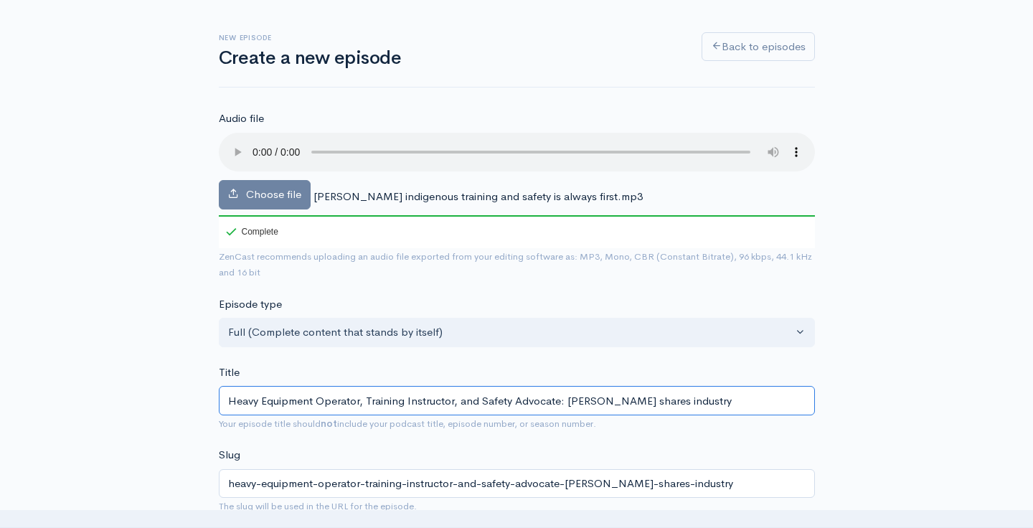
type input "Heavy Equipment Operator, Training Instructor, and Safety Advocate: Russell Rav…"
type input "heavy-equipment-operator-training-instructor-and-safety-advocate-russell-raven-…"
type input "Heavy Equipment Operator, Training Instructor, and Safety Advocate: Russell Rav…"
type input "heavy-equipment-operator-training-instructor-and-safety-advocate-russell-raven-…"
type input "Heavy Equipment Operator, Training Instructor, and Safety Advocate: Russell Rav…"
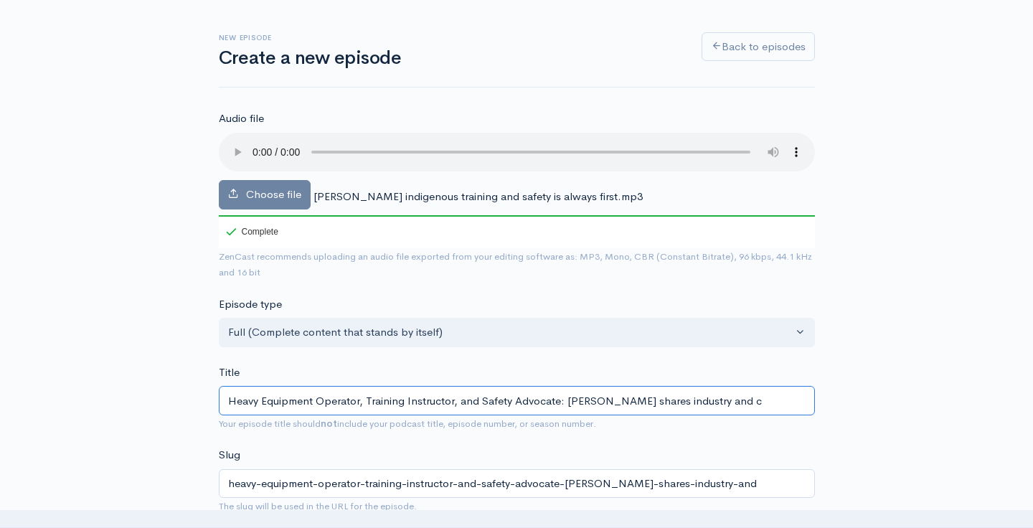
type input "heavy-equipment-operator-training-instructor-and-safety-advocate-russell-raven-…"
type input "Heavy Equipment Operator, Training Instructor, and Safety Advocate: Russell Rav…"
type input "heavy-equipment-operator-training-instructor-and-safety-advocate-russell-raven-…"
type input "Heavy Equipment Operator, Training Instructor, and Safety Advocate: Russell Rav…"
type input "heavy-equipment-operator-training-instructor-and-safety-advocate-russell-raven-…"
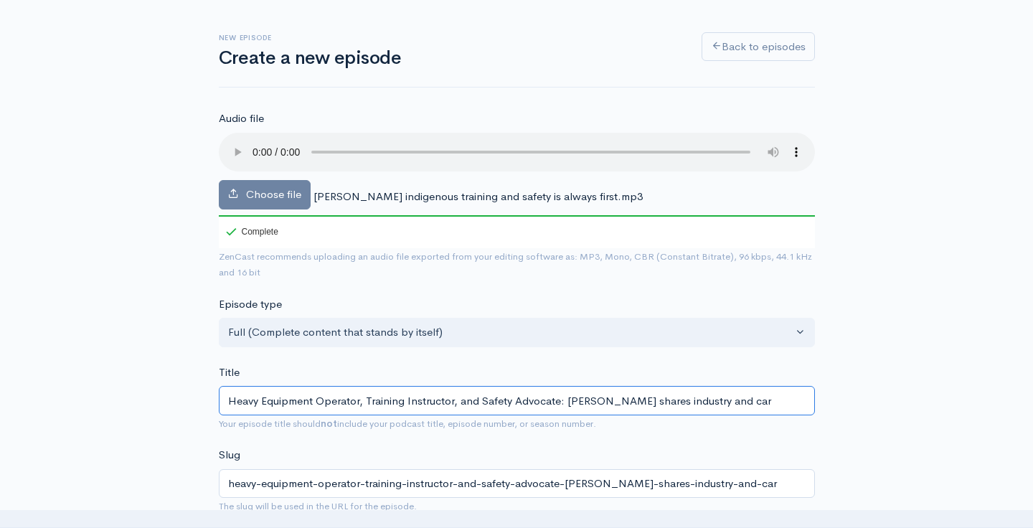
type input "Heavy Equipment Operator, Training Instructor, and Safety Advocate: Russell Rav…"
type input "heavy-equipment-operator-training-instructor-and-safety-advocate-russell-raven-…"
click at [670, 386] on input "Heavy Equipment Operator, Training Instructor, and Safety Advocate: Russell Rav…" at bounding box center [517, 400] width 596 height 29
click at [736, 386] on input "Heavy Equipment Operator, Training Instructor, and Safety Advocate: Russell Rav…" at bounding box center [517, 400] width 596 height 29
click at [770, 386] on input "Heavy Equipment Operator, Training Instructor, and Safety Advocate: Russell Rav…" at bounding box center [517, 400] width 596 height 29
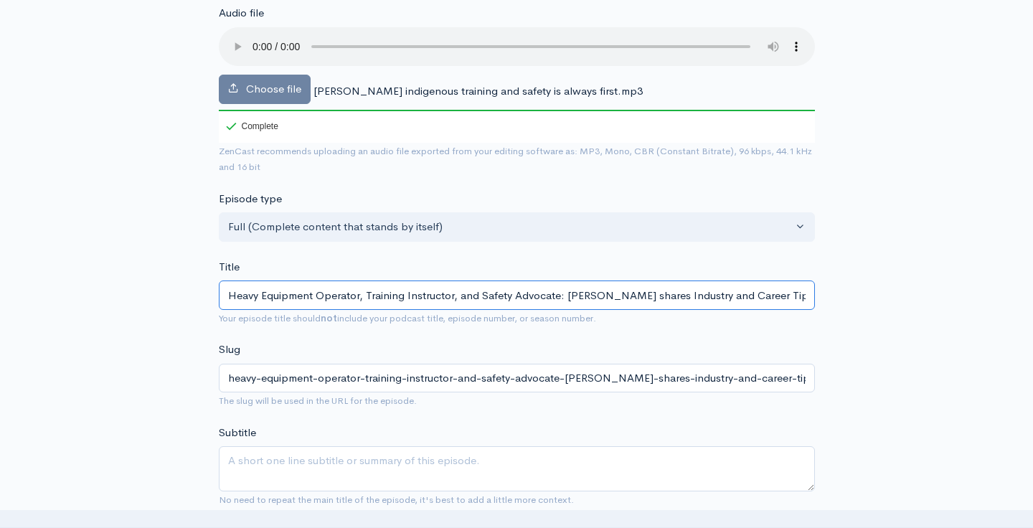
scroll to position [178, 0]
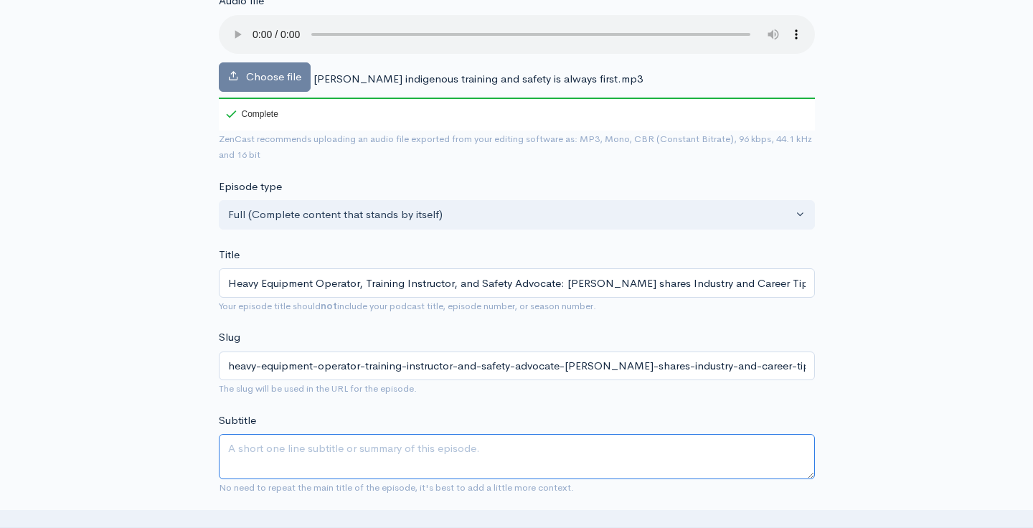
click at [386, 434] on textarea "Subtitle" at bounding box center [517, 456] width 596 height 45
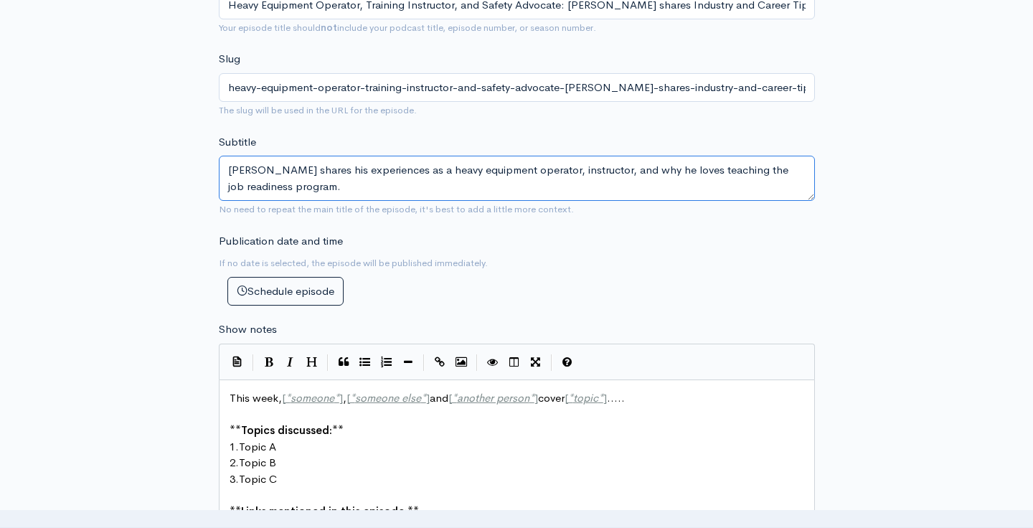
scroll to position [455, 0]
click at [276, 164] on textarea "Russell shares his experiences as a heavy equipment operator, instructor, and w…" at bounding box center [517, 179] width 596 height 45
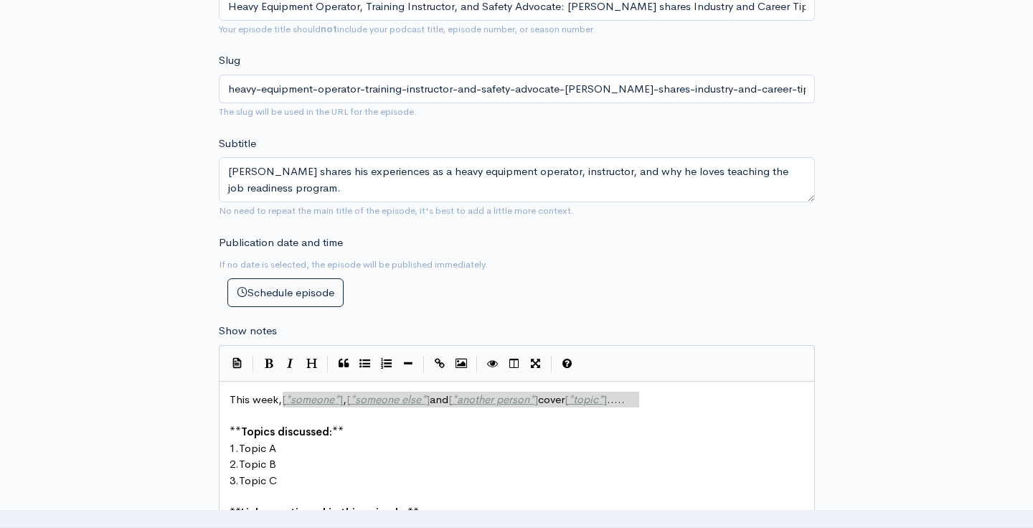
drag, startPoint x: 646, startPoint y: 380, endPoint x: 279, endPoint y: 376, distance: 367.2
paste textarea
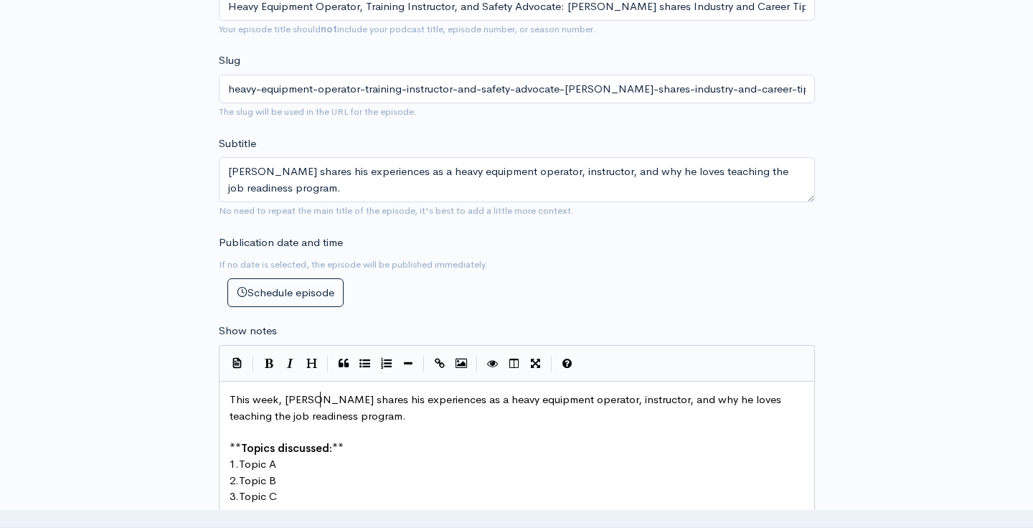
click at [319, 392] on span "This week, Russell shares his experiences as a heavy equipment operator, instru…" at bounding box center [506, 407] width 554 height 30
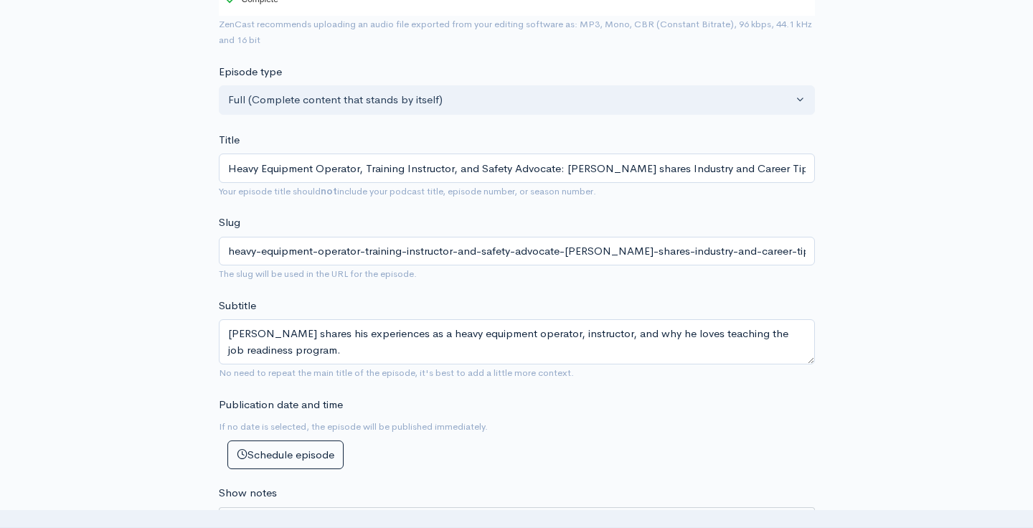
scroll to position [269, 0]
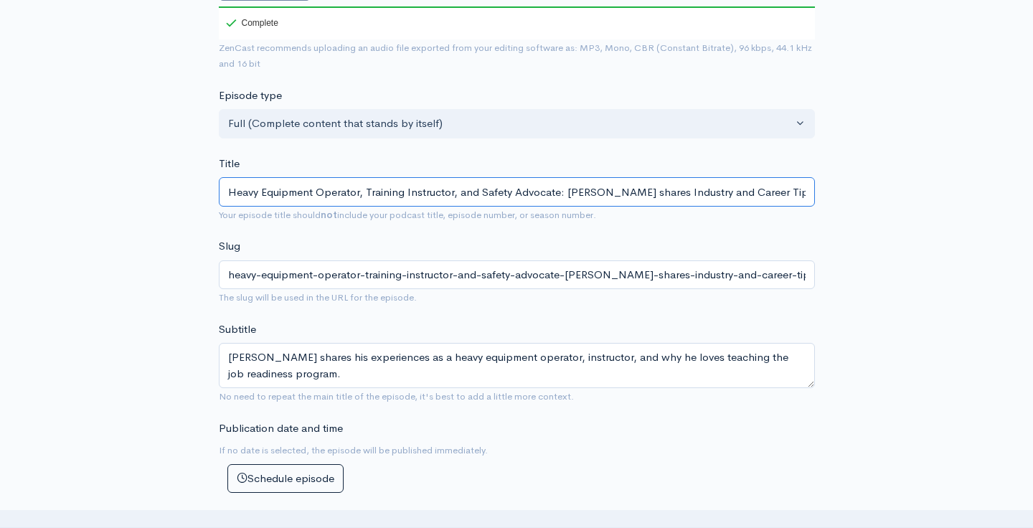
drag, startPoint x: 557, startPoint y: 171, endPoint x: 222, endPoint y: 164, distance: 335.7
click at [222, 177] on input "Heavy Equipment Operator, Training Instructor, and Safety Advocate: [PERSON_NAM…" at bounding box center [517, 191] width 596 height 29
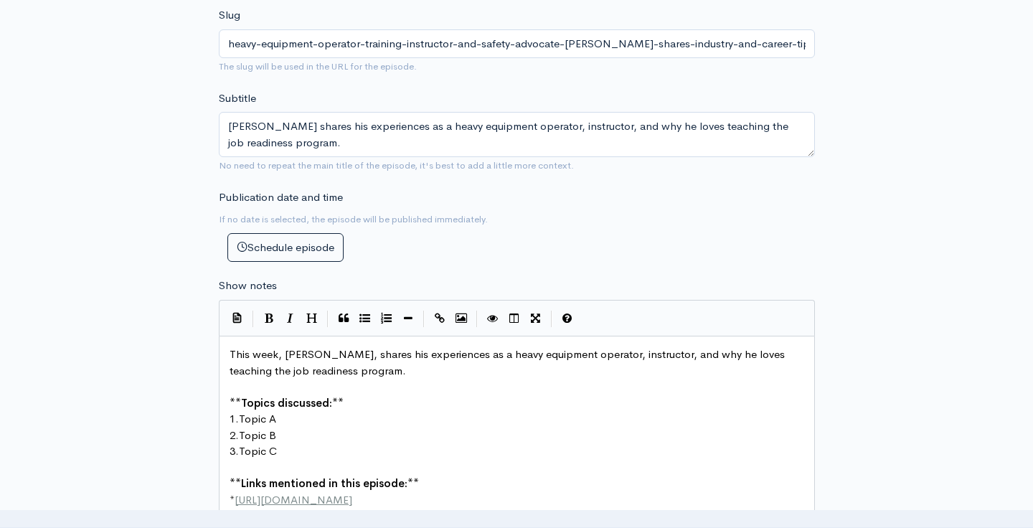
scroll to position [506, 0]
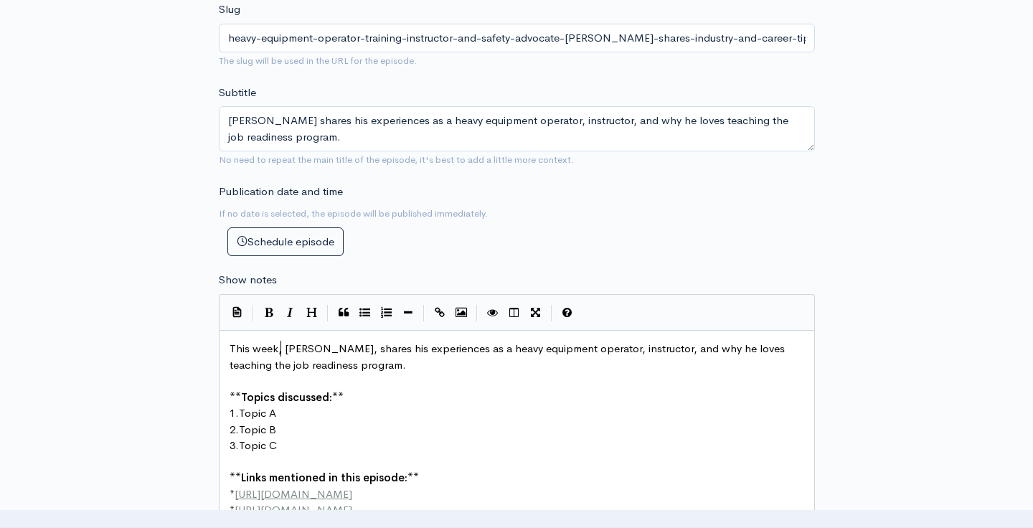
click at [280, 341] on span "This week, Russell Raven, shares his experiences as a heavy equipment operator,…" at bounding box center [508, 356] width 558 height 30
click at [347, 341] on span "This week Russell Raven, shares his experiences as a heavy equipment operator, …" at bounding box center [506, 356] width 554 height 30
click at [382, 343] on pre "This week Russell Raven shares his experiences as a heavy equipment operator, i…" at bounding box center [517, 357] width 580 height 32
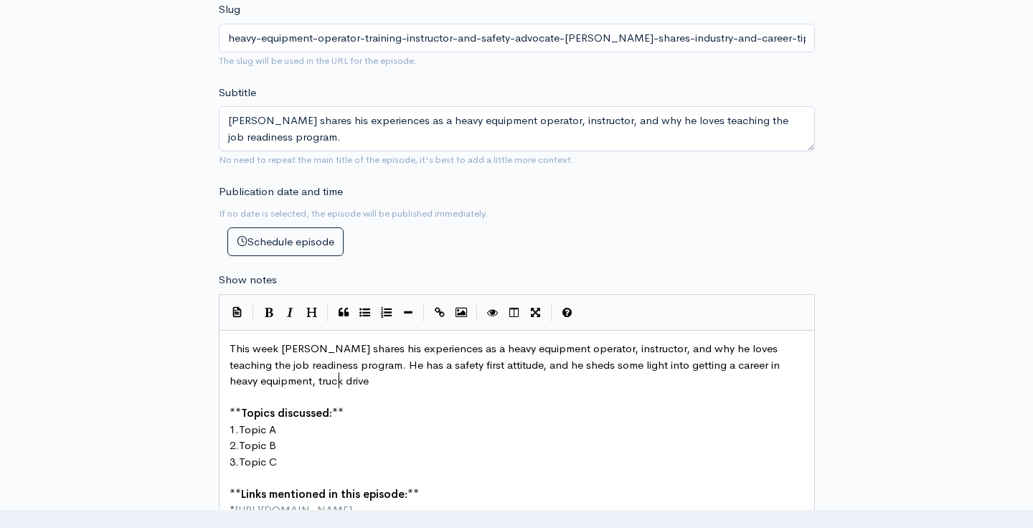
scroll to position [0, 55]
click at [283, 357] on span "This week Russell Raven shares his experiences as a heavy equipment operator, i…" at bounding box center [505, 364] width 553 height 46
click at [378, 356] on pre "This week Russell Raven shares his experiences as a heavy equipment operator, i…" at bounding box center [517, 365] width 580 height 49
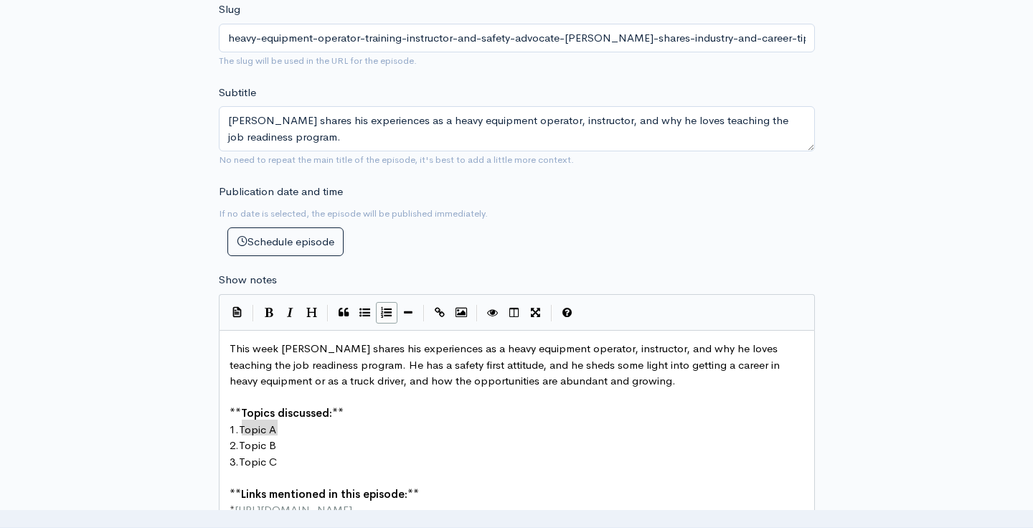
drag, startPoint x: 283, startPoint y: 406, endPoint x: 243, endPoint y: 402, distance: 39.6
drag, startPoint x: 280, startPoint y: 418, endPoint x: 242, endPoint y: 418, distance: 37.3
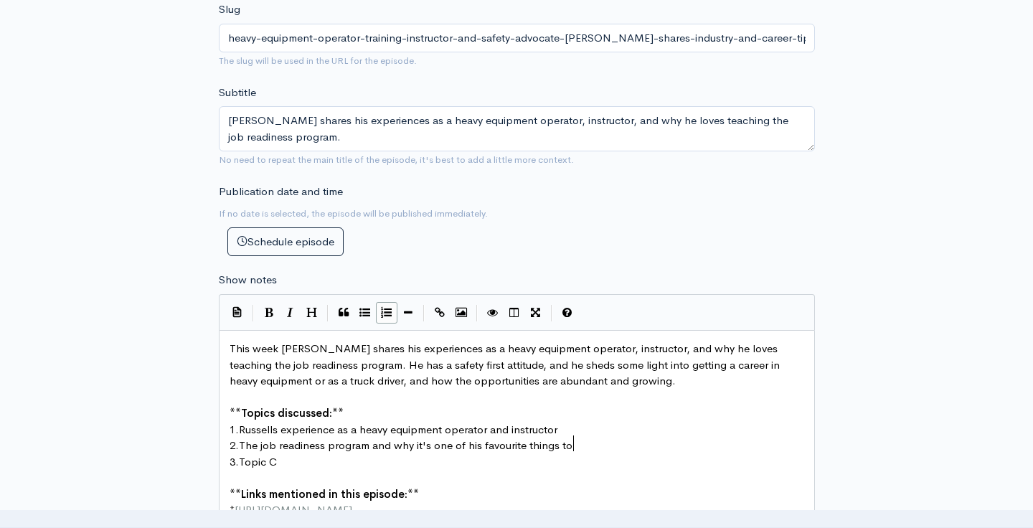
scroll to position [0, 83]
drag, startPoint x: 280, startPoint y: 435, endPoint x: 246, endPoint y: 435, distance: 34.4
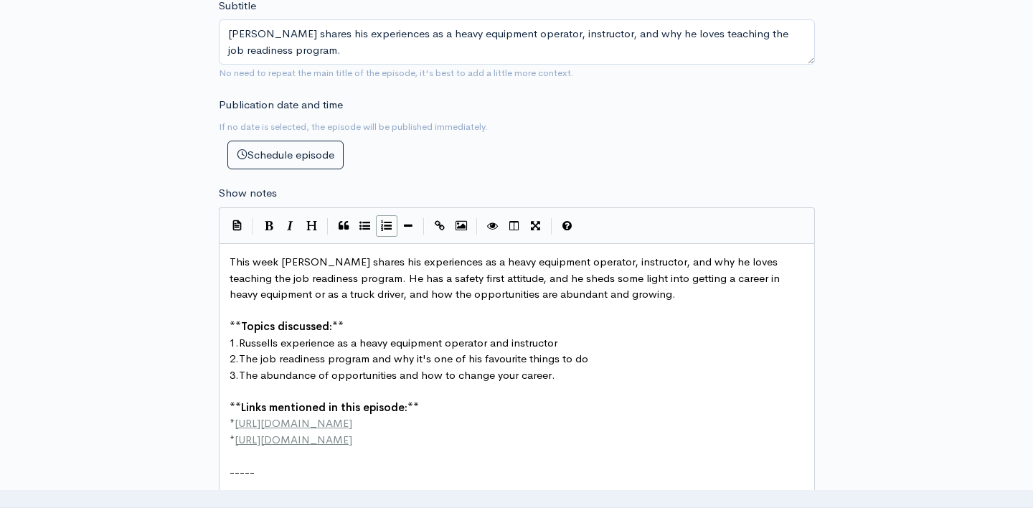
scroll to position [597, 0]
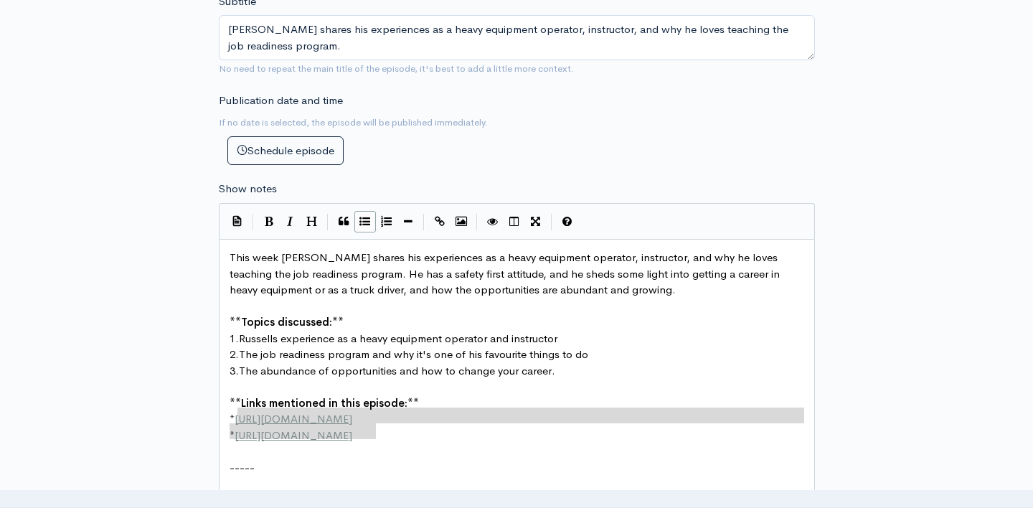
drag, startPoint x: 381, startPoint y: 412, endPoint x: 238, endPoint y: 389, distance: 145.1
paste textarea
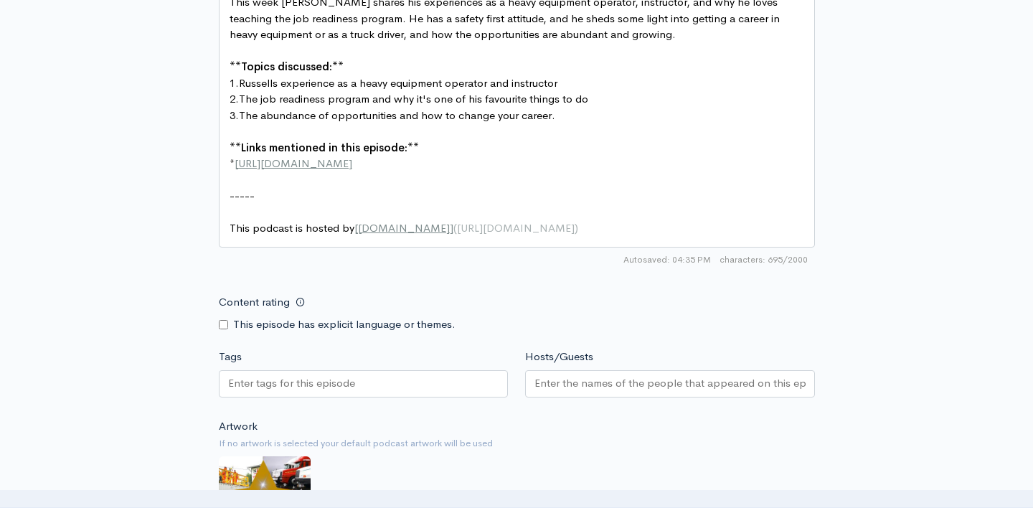
scroll to position [885, 0]
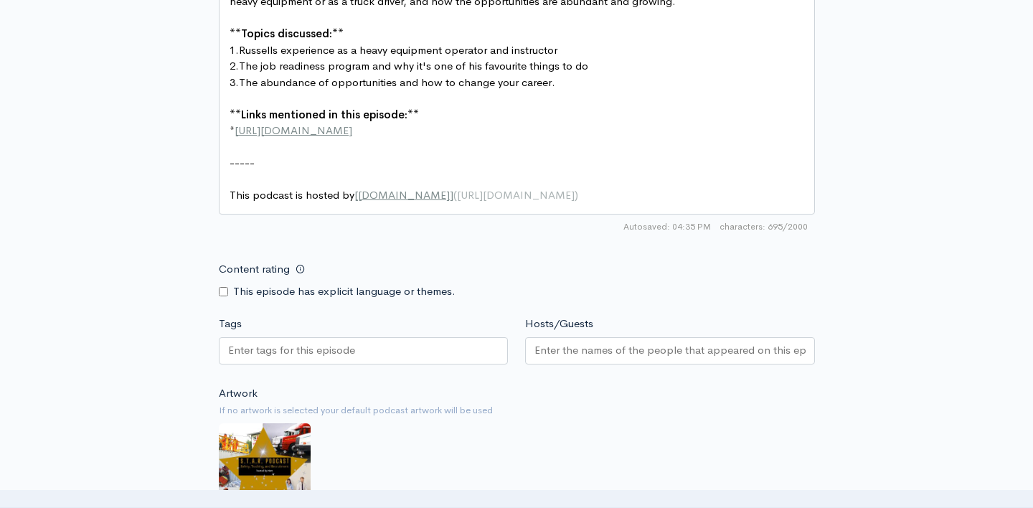
click at [290, 342] on input "Tags" at bounding box center [292, 350] width 129 height 16
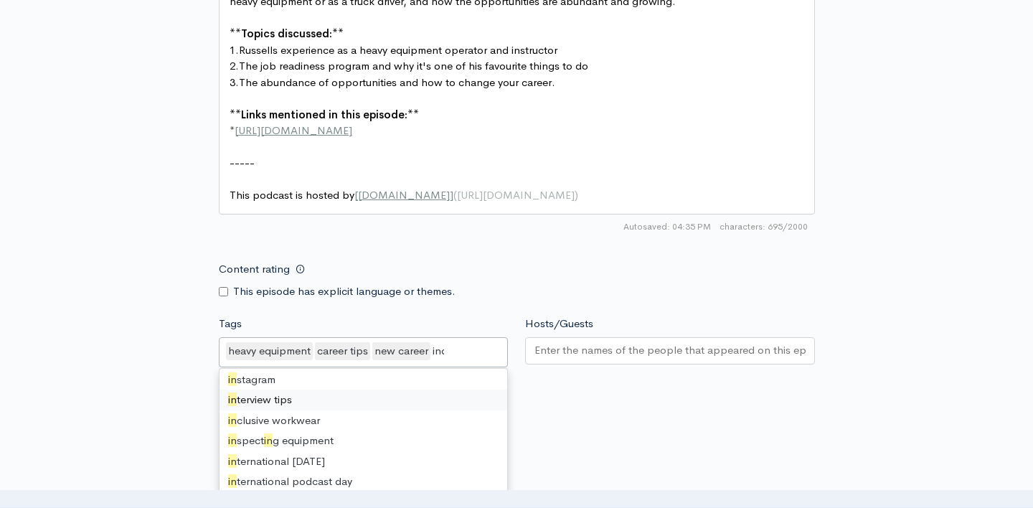
scroll to position [0, 0]
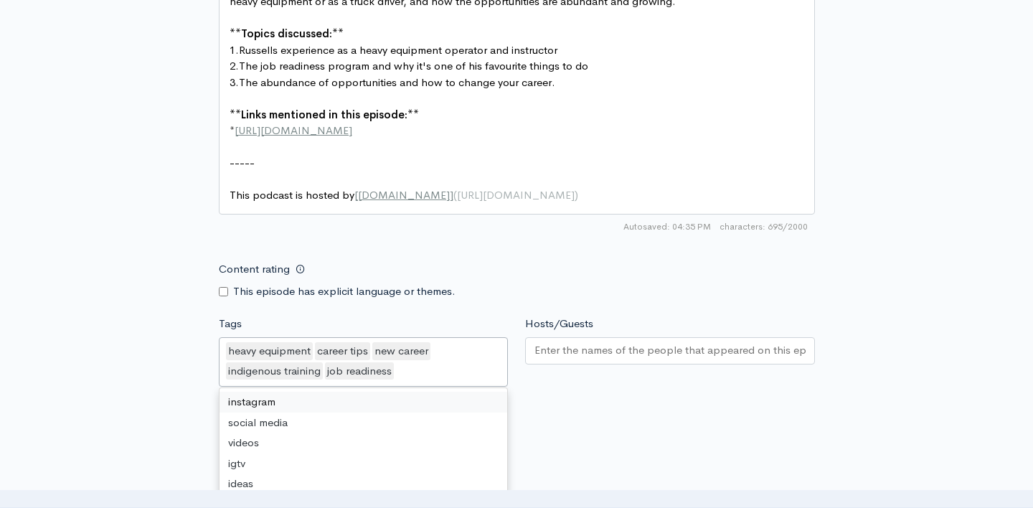
click at [561, 342] on input "Hosts/Guests" at bounding box center [669, 350] width 271 height 16
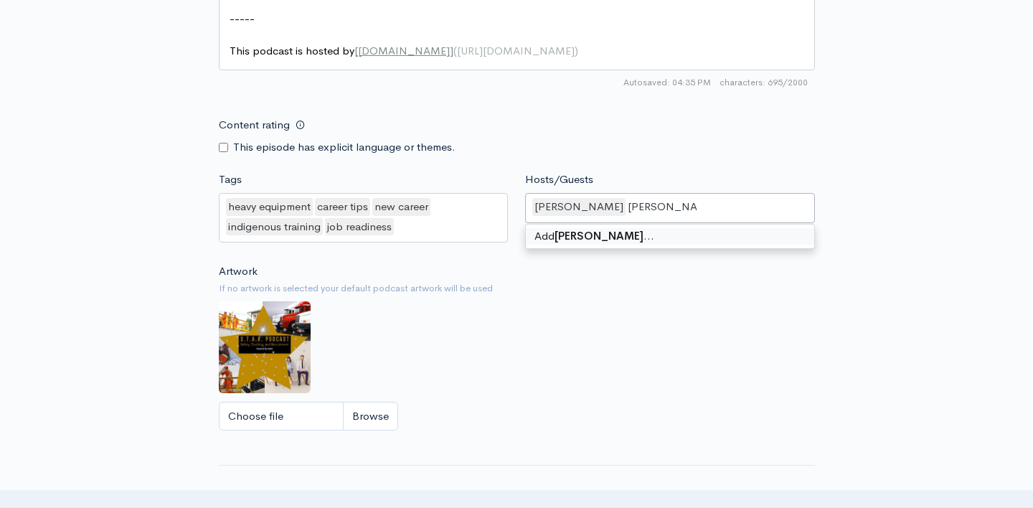
scroll to position [1030, 0]
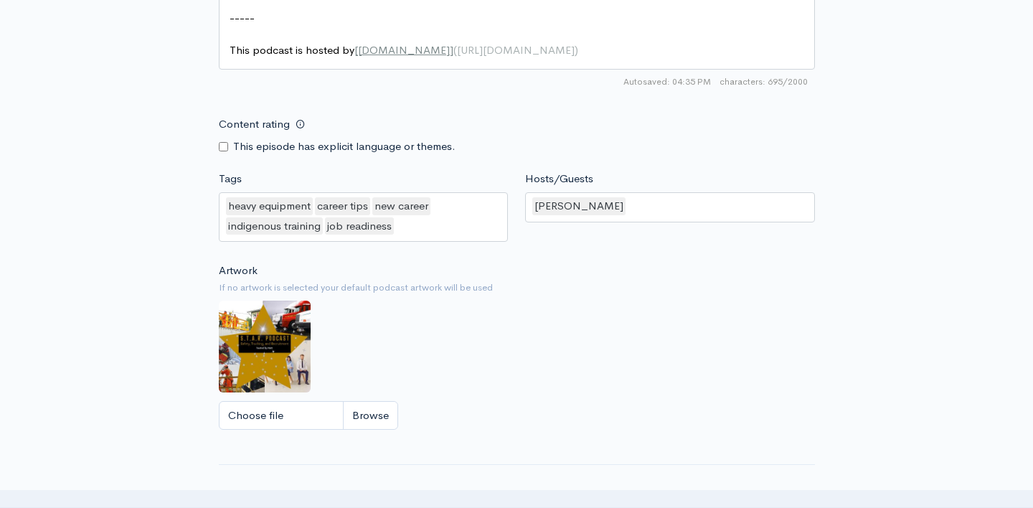
click at [550, 490] on input "Create episode" at bounding box center [517, 504] width 596 height 29
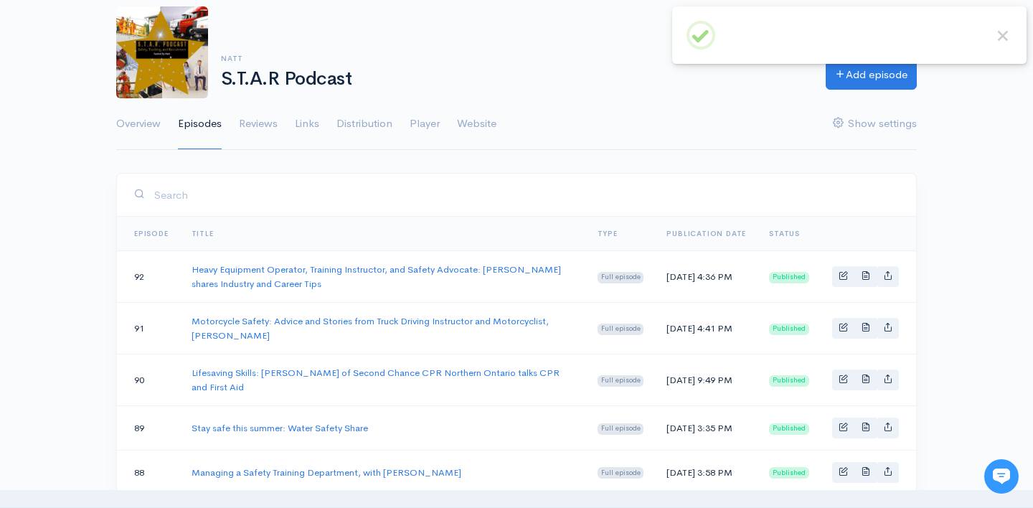
scroll to position [120, 0]
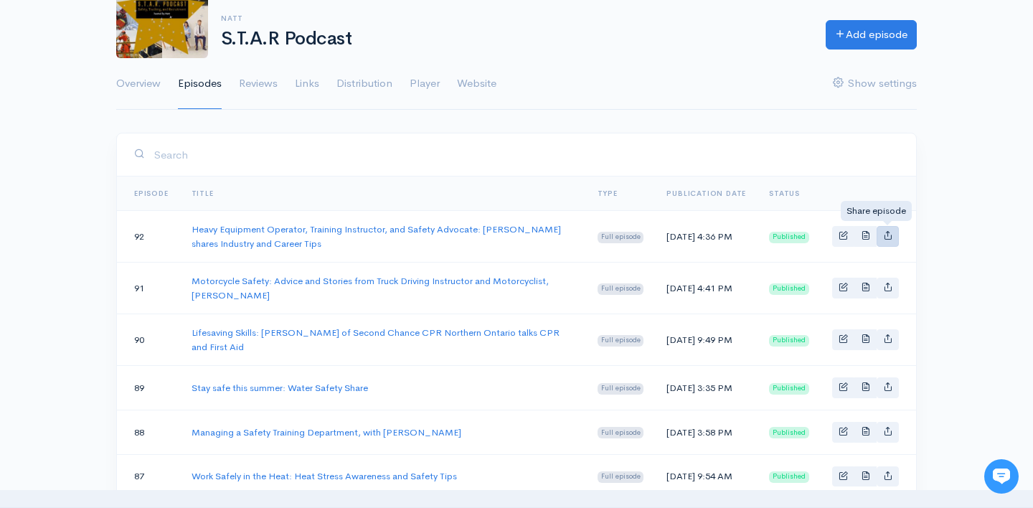
click at [886, 234] on icon "Basic example" at bounding box center [887, 234] width 9 height 9
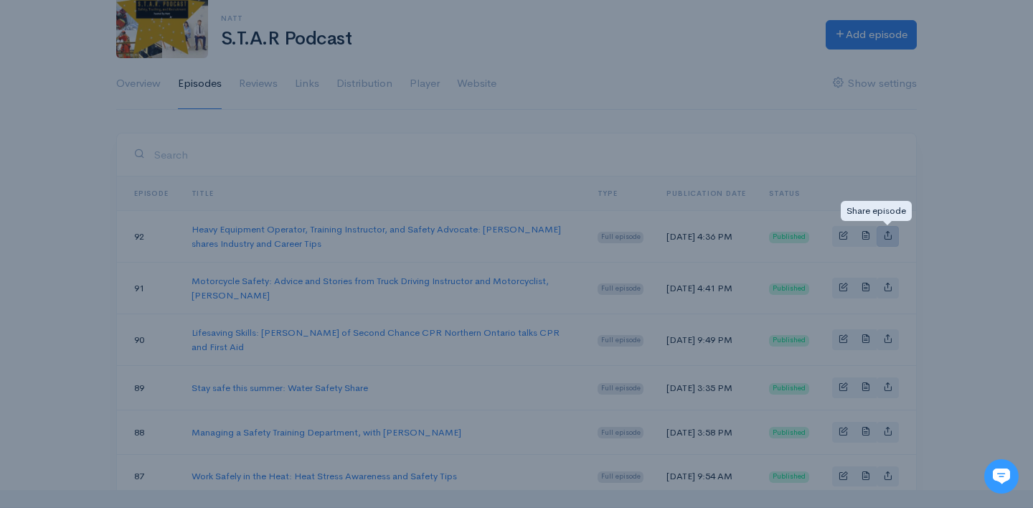
type input "[URL][DOMAIN_NAME][PERSON_NAME]"
type input "[URL][DOMAIN_NAME]"
type input "<iframe src='[URL][DOMAIN_NAME]' width='100%' height='190' frameborder='0' scro…"
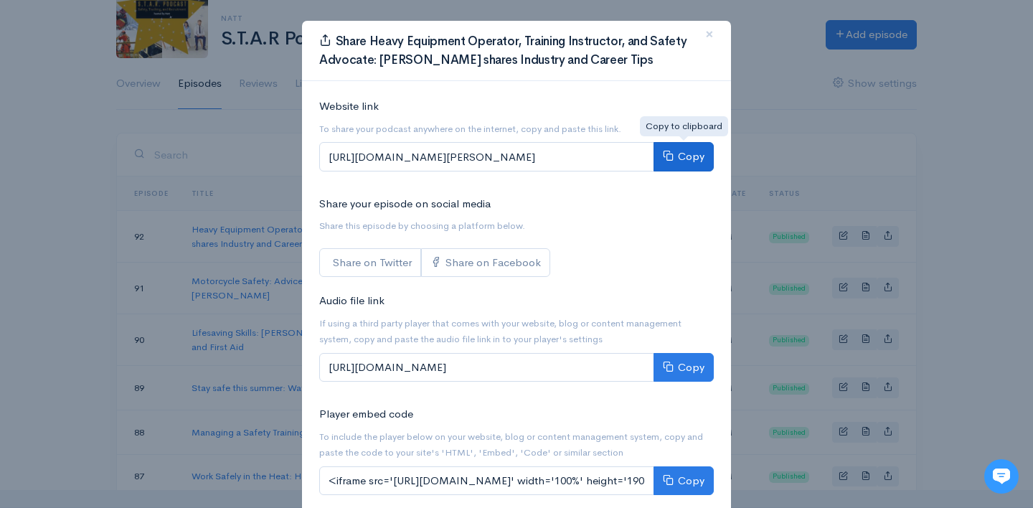
click at [678, 158] on button "Copy" at bounding box center [683, 156] width 60 height 29
